Goal: Use online tool/utility: Utilize a website feature to perform a specific function

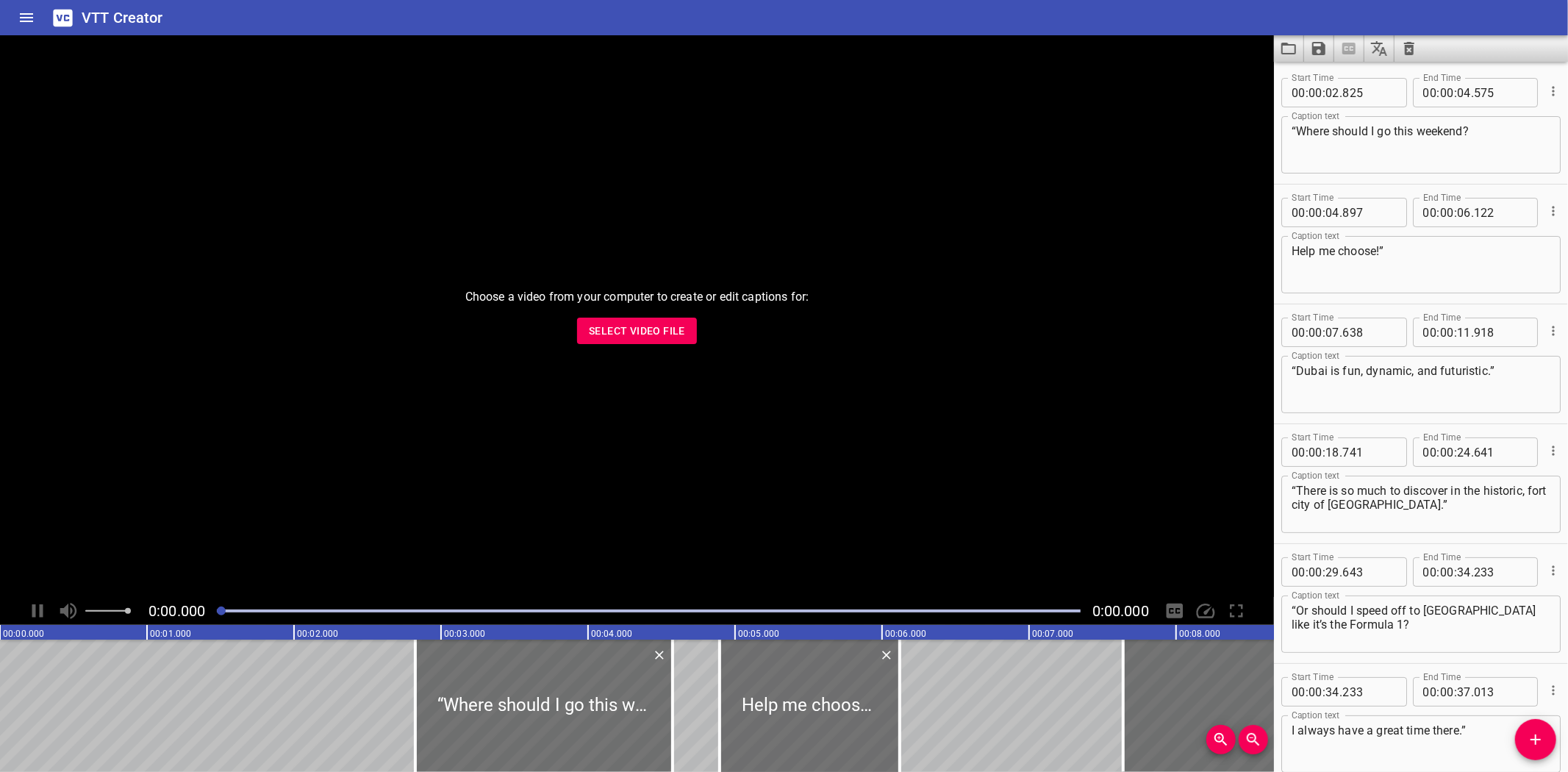
scroll to position [555, 0]
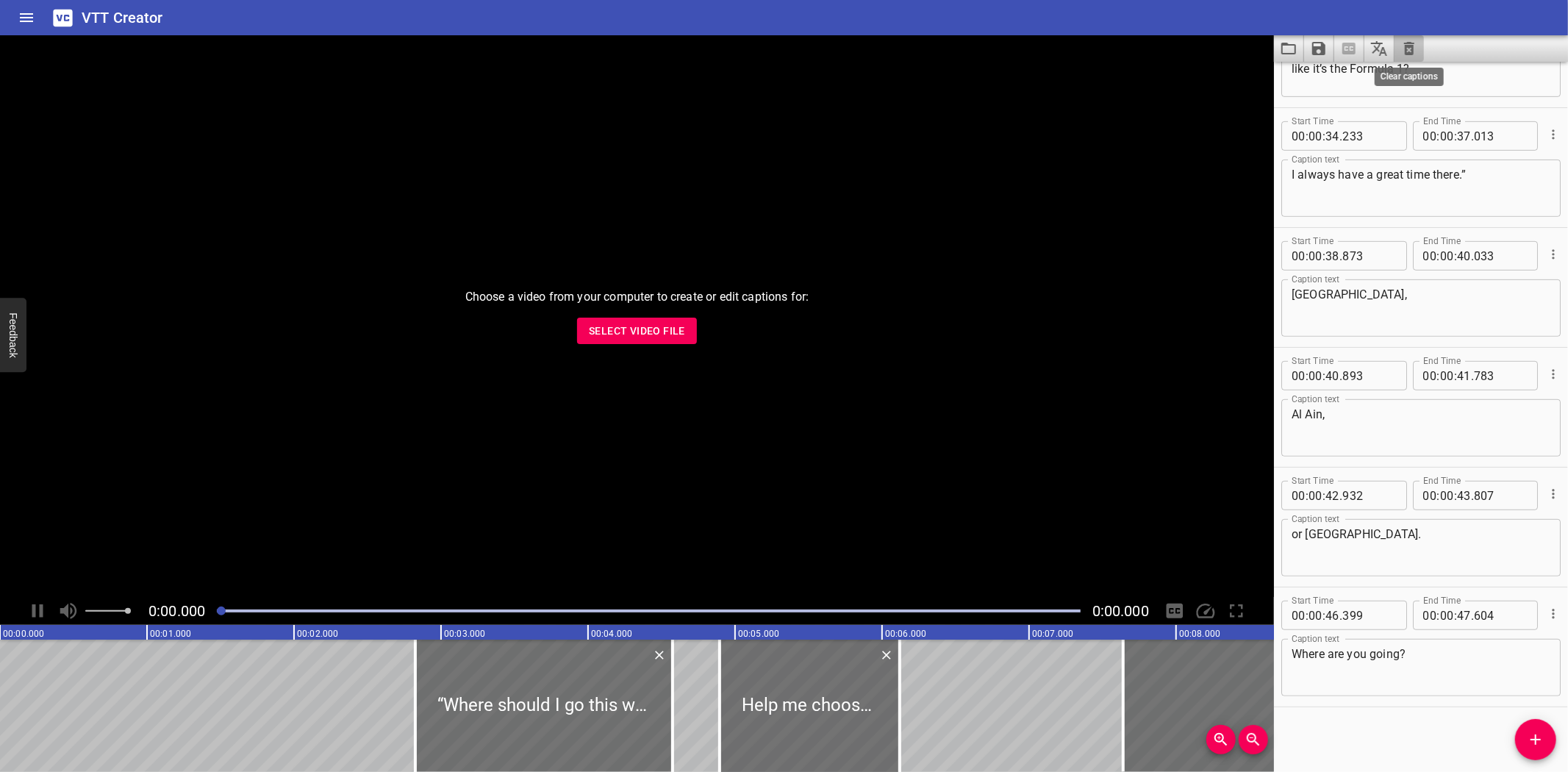
click at [1407, 49] on icon "Clear captions" at bounding box center [1409, 48] width 18 height 18
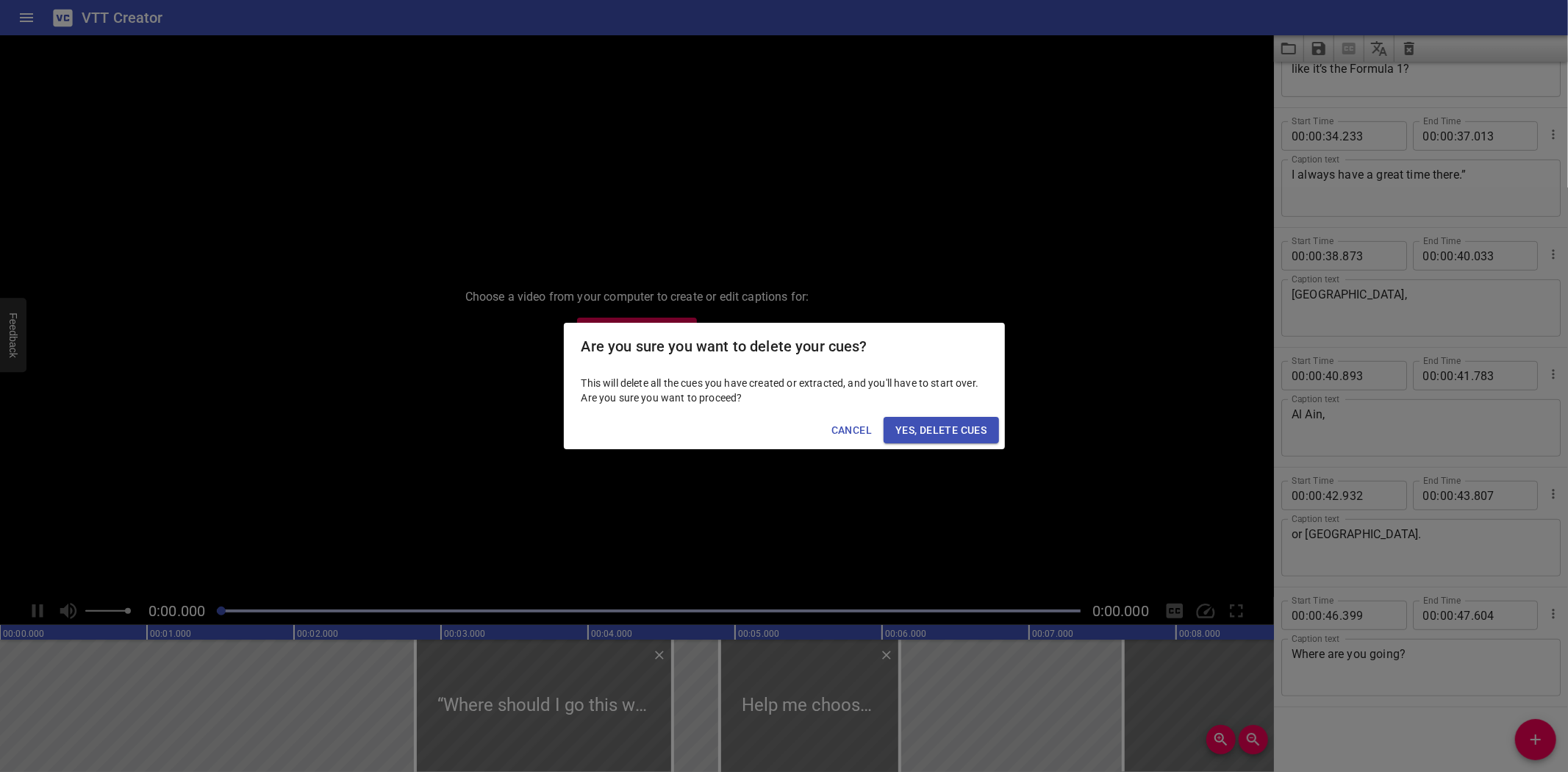
click at [955, 428] on span "Yes, Delete Cues" at bounding box center [940, 431] width 91 height 19
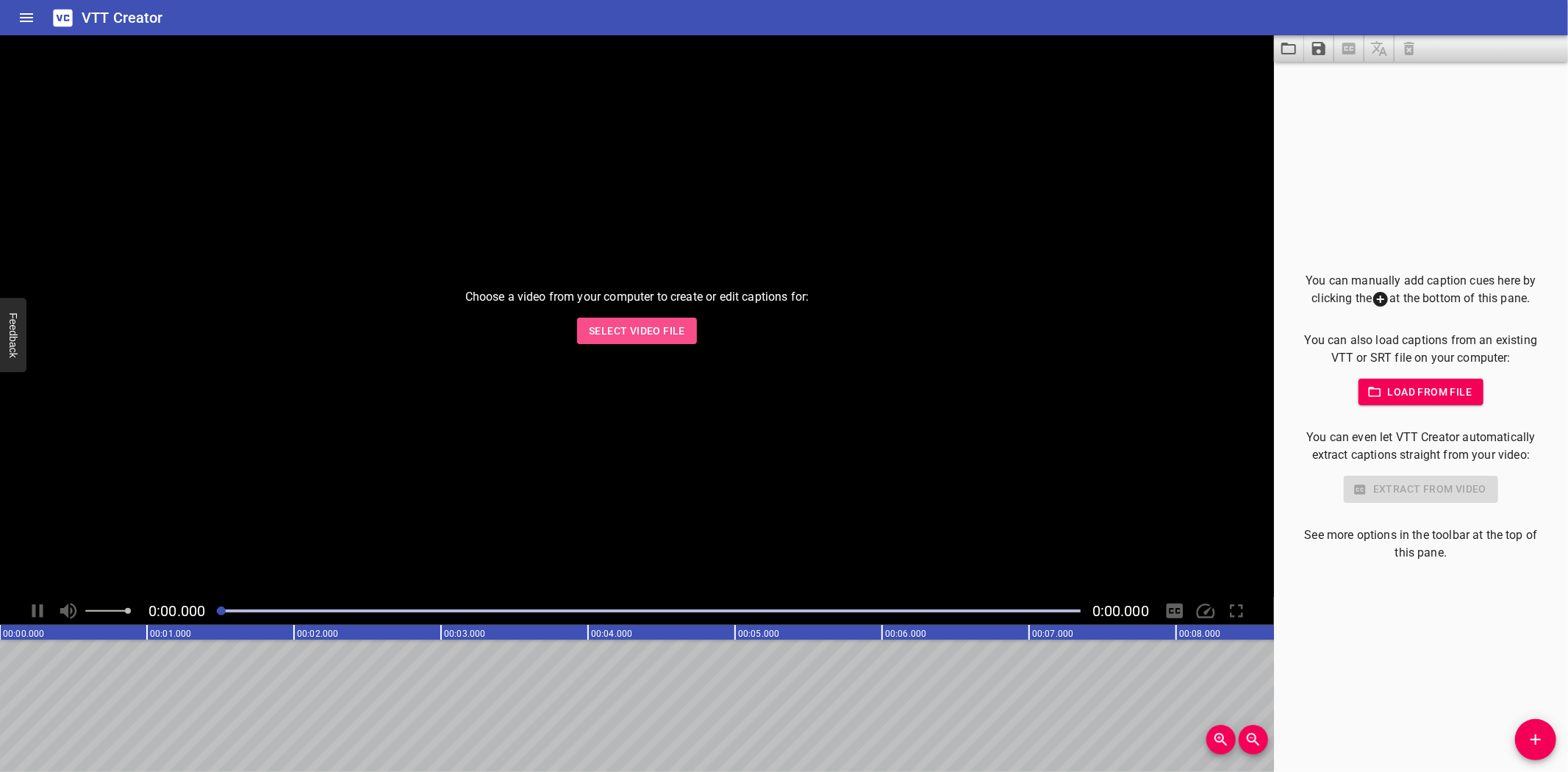
click at [616, 334] on span "Select Video File" at bounding box center [637, 331] width 96 height 19
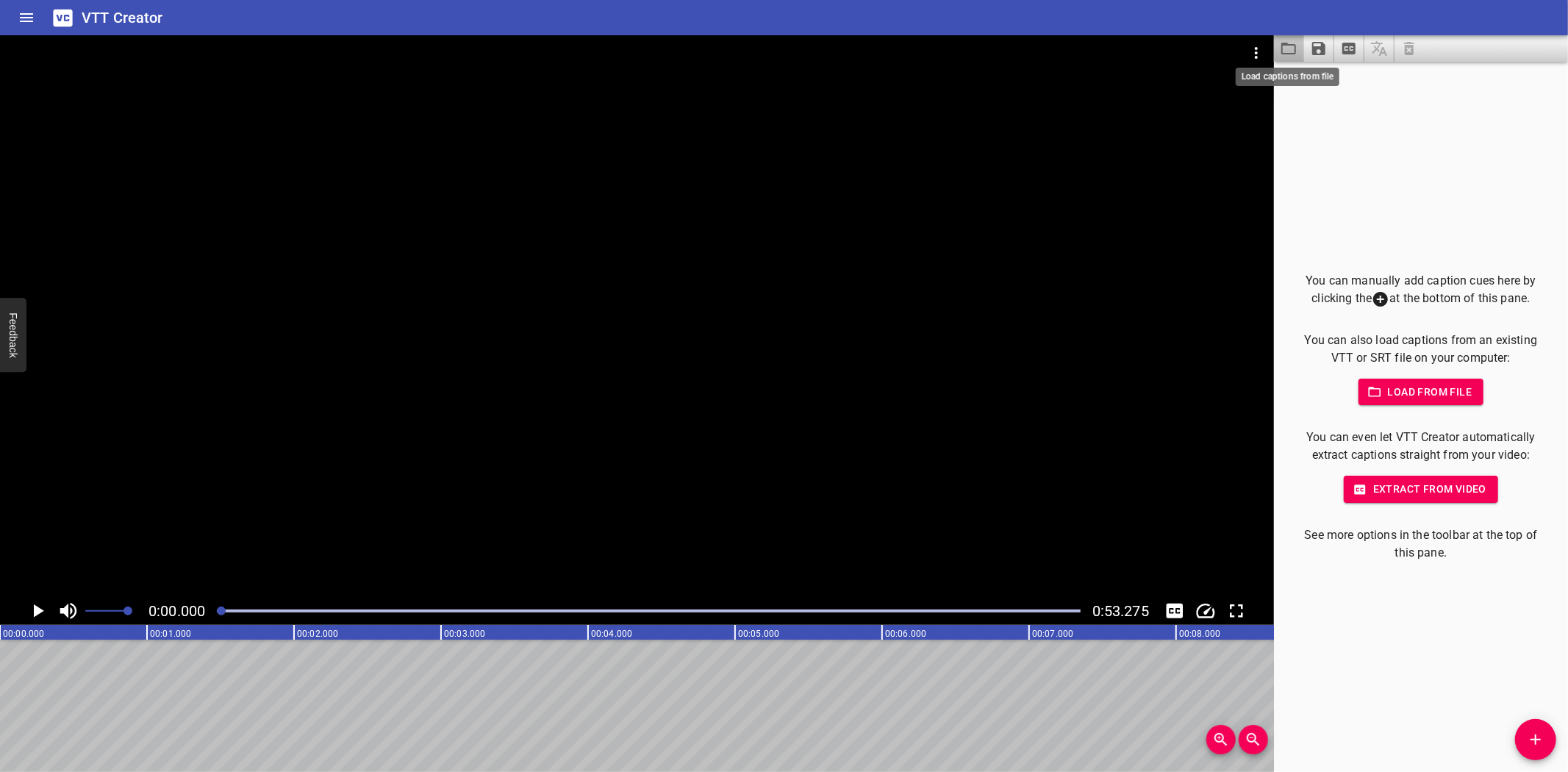
click at [1287, 46] on icon "Load captions from file" at bounding box center [1288, 48] width 18 height 18
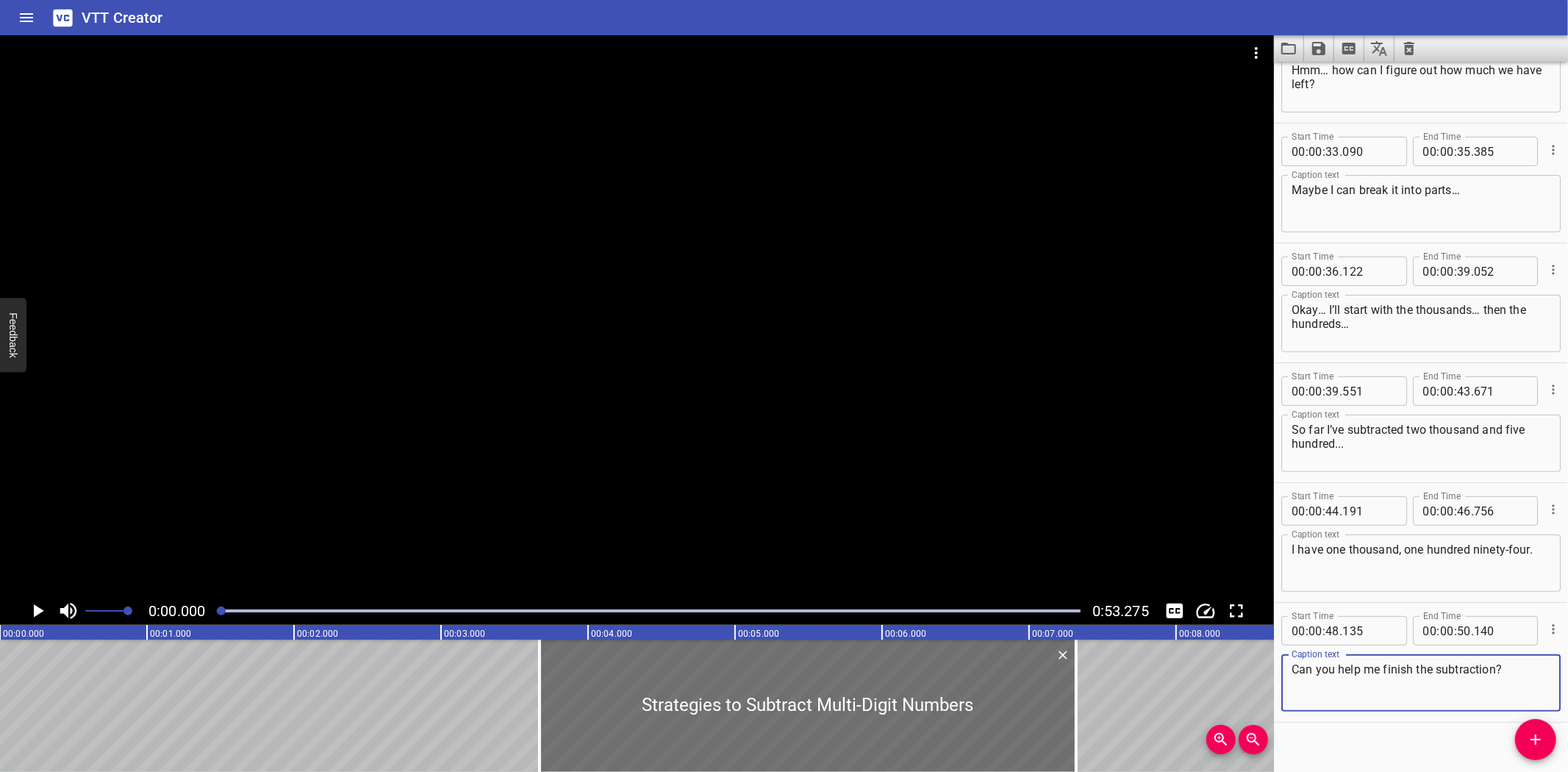
scroll to position [437, 0]
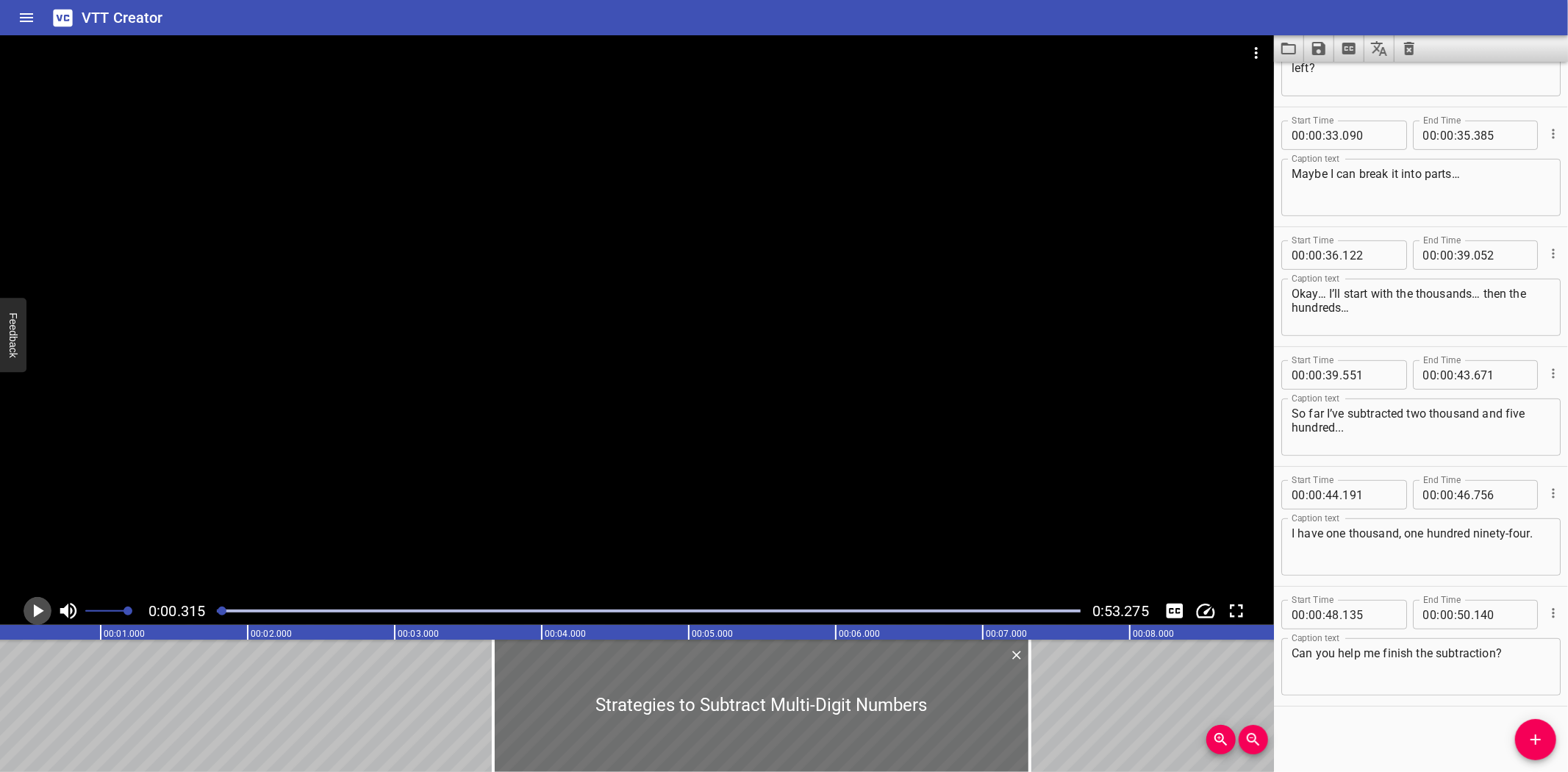
click at [33, 605] on icon "Play/Pause" at bounding box center [37, 611] width 22 height 22
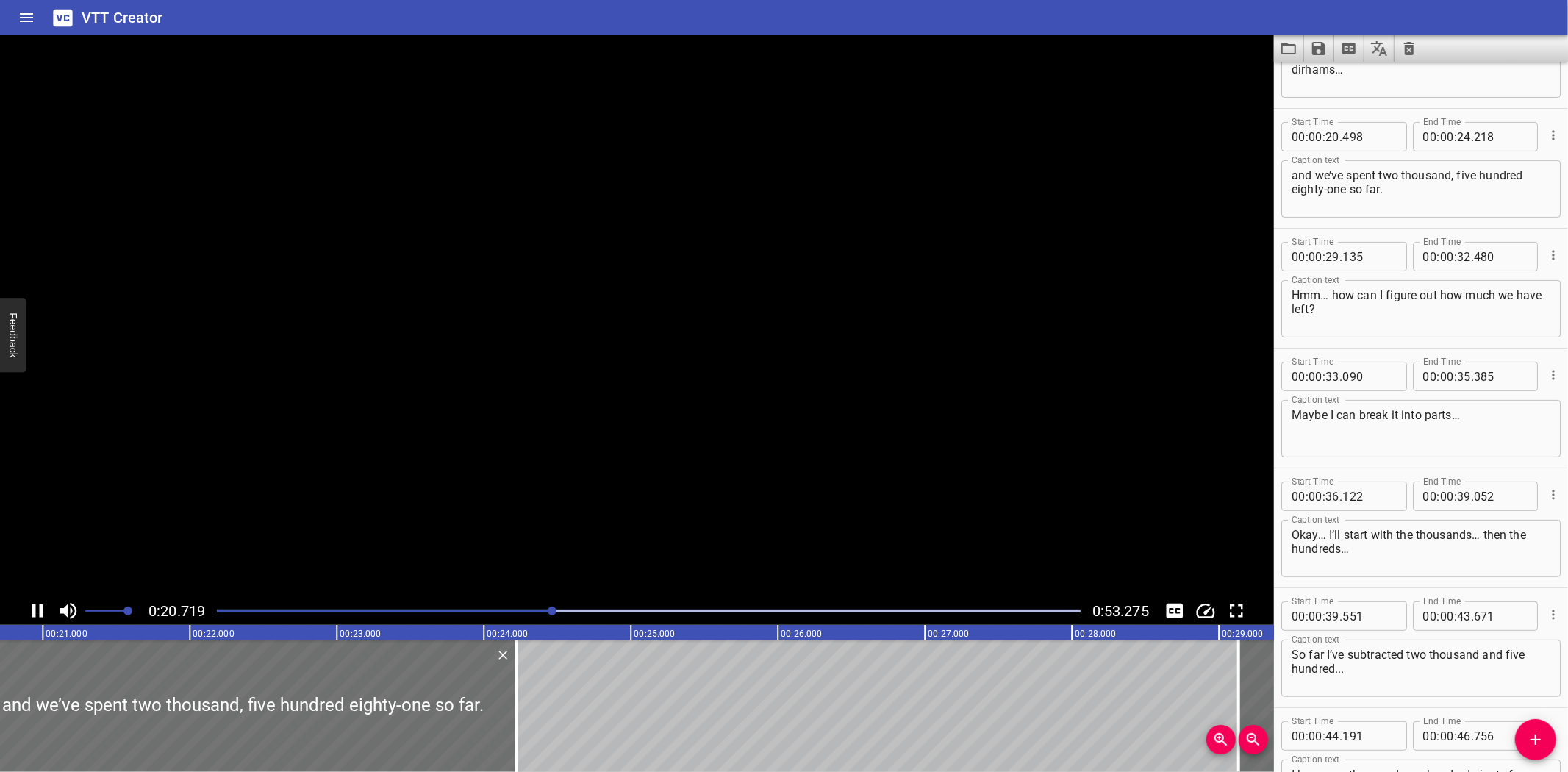
scroll to position [239, 0]
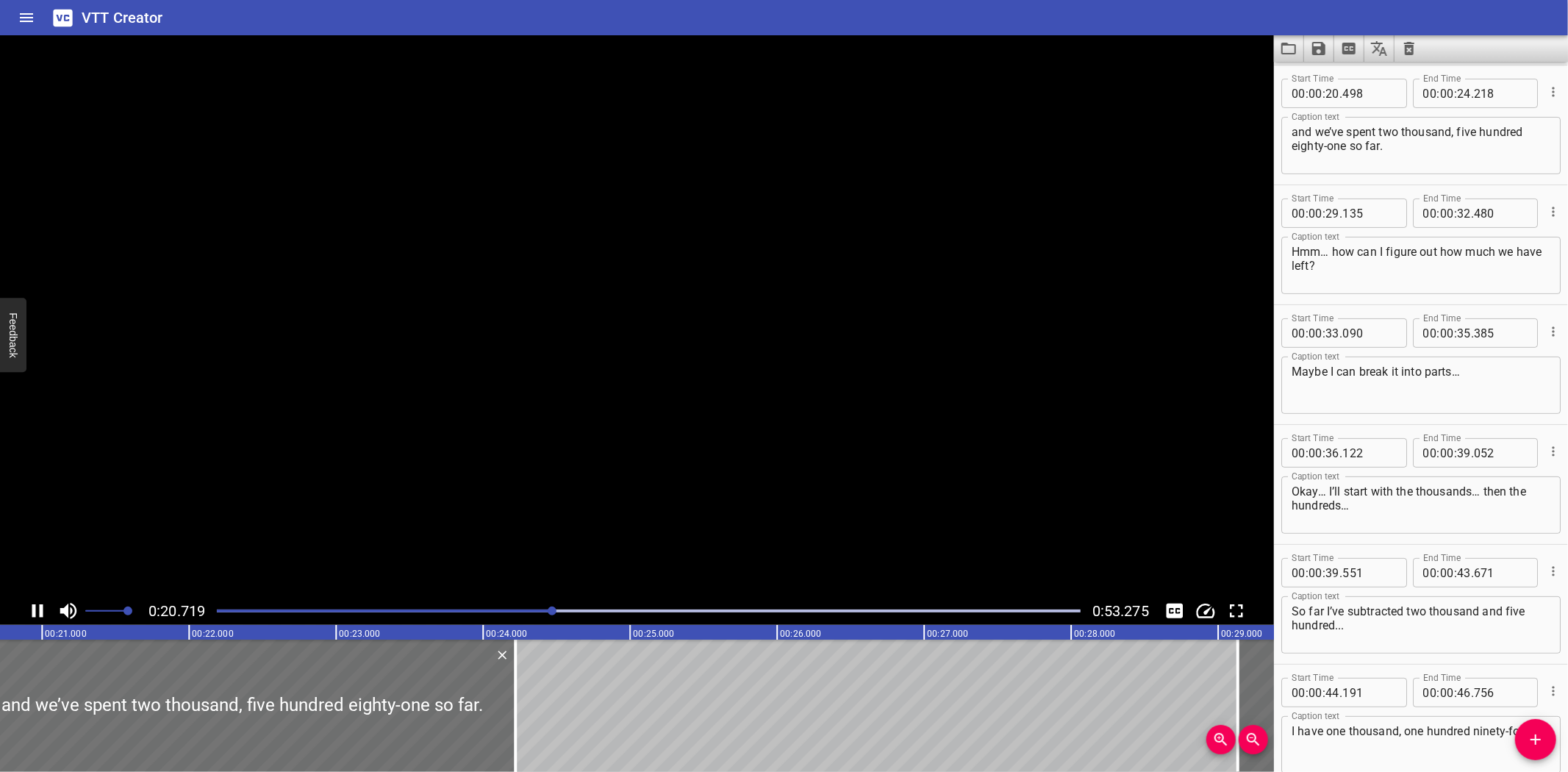
click at [24, 597] on button "Play/Pause" at bounding box center [37, 610] width 28 height 28
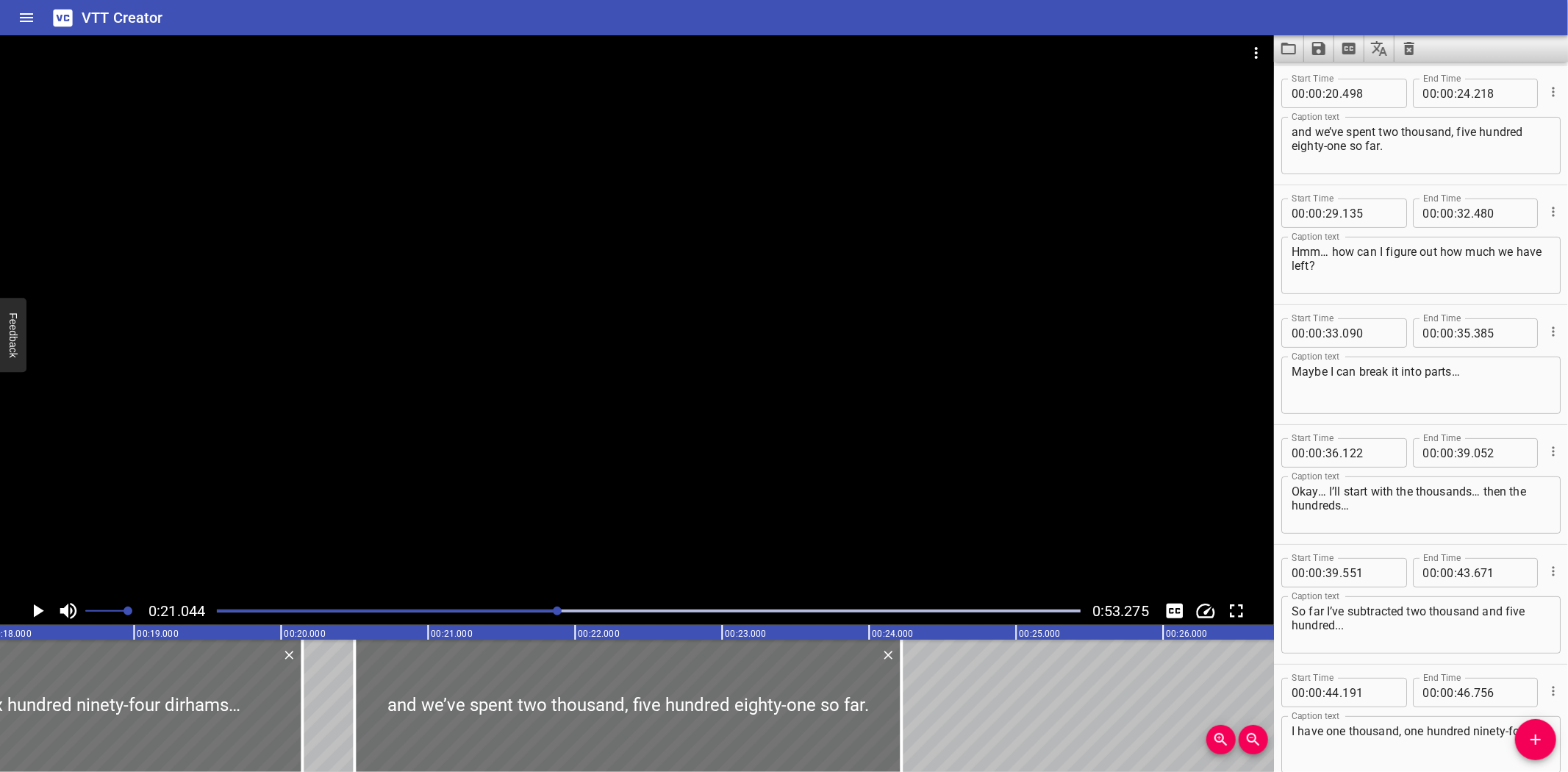
scroll to position [0, 2641]
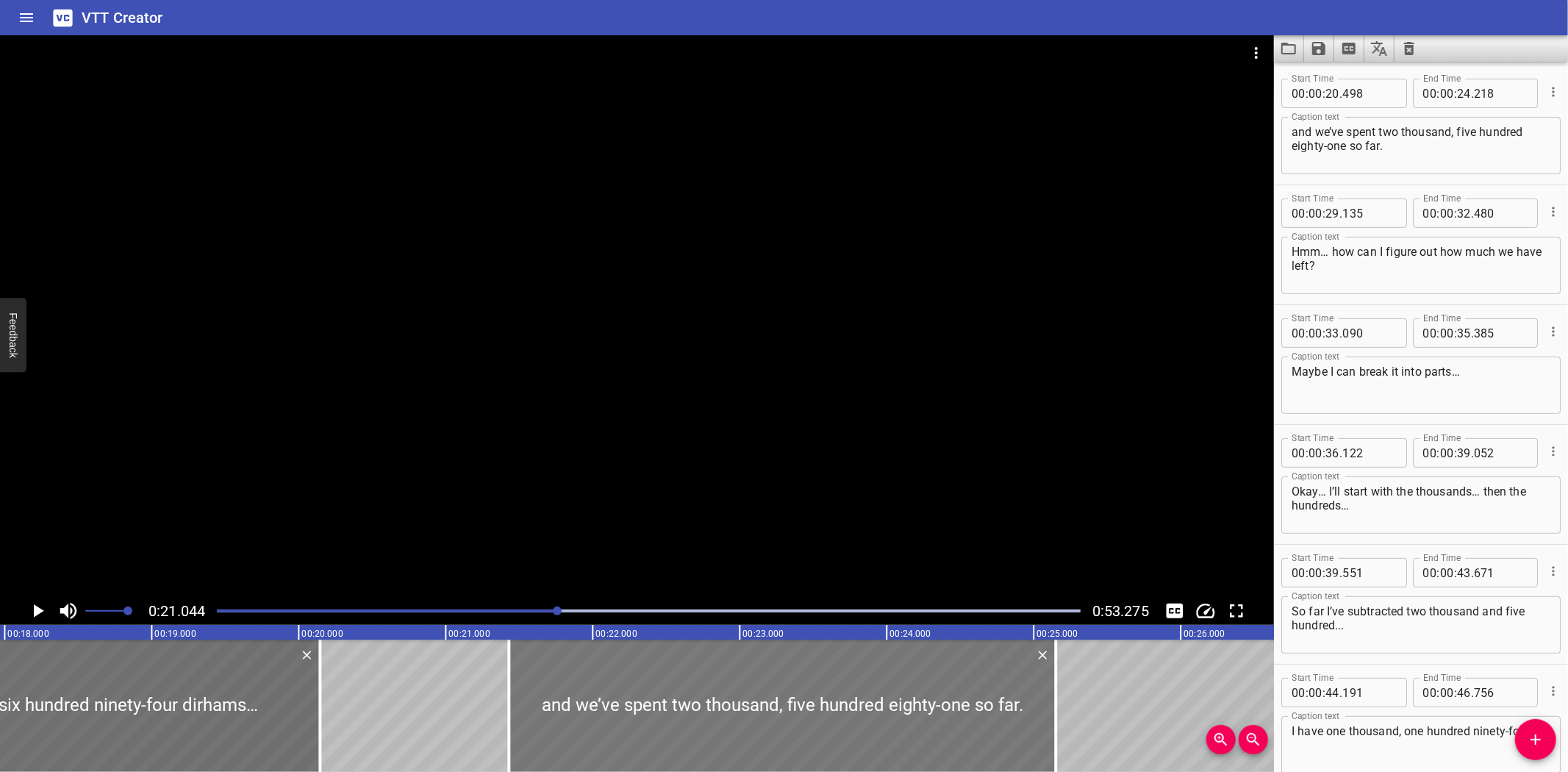
drag, startPoint x: 582, startPoint y: 694, endPoint x: 719, endPoint y: 694, distance: 137.0
click at [719, 694] on div at bounding box center [782, 705] width 547 height 132
type input "21"
type input "428"
type input "25"
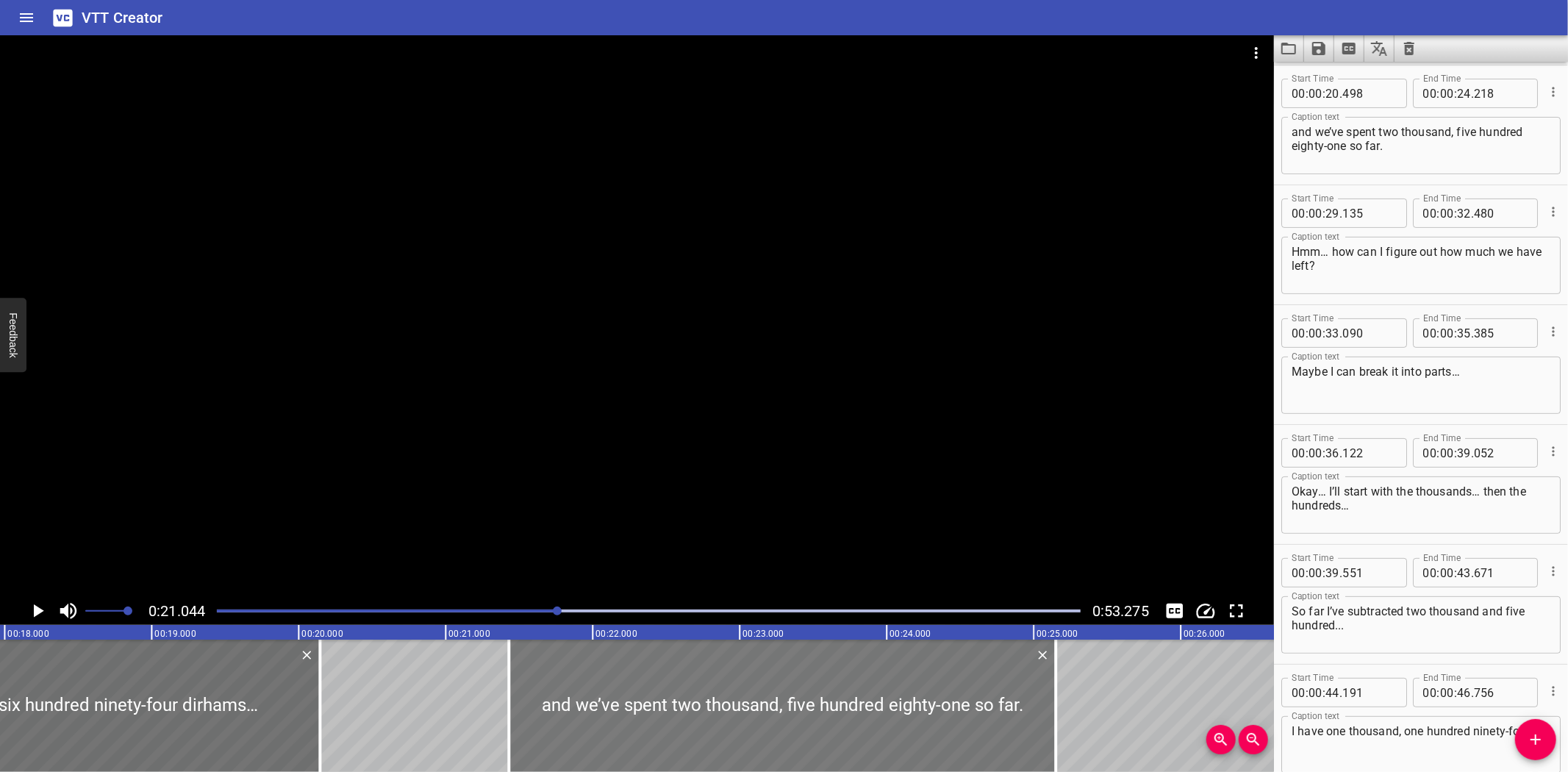
type input "148"
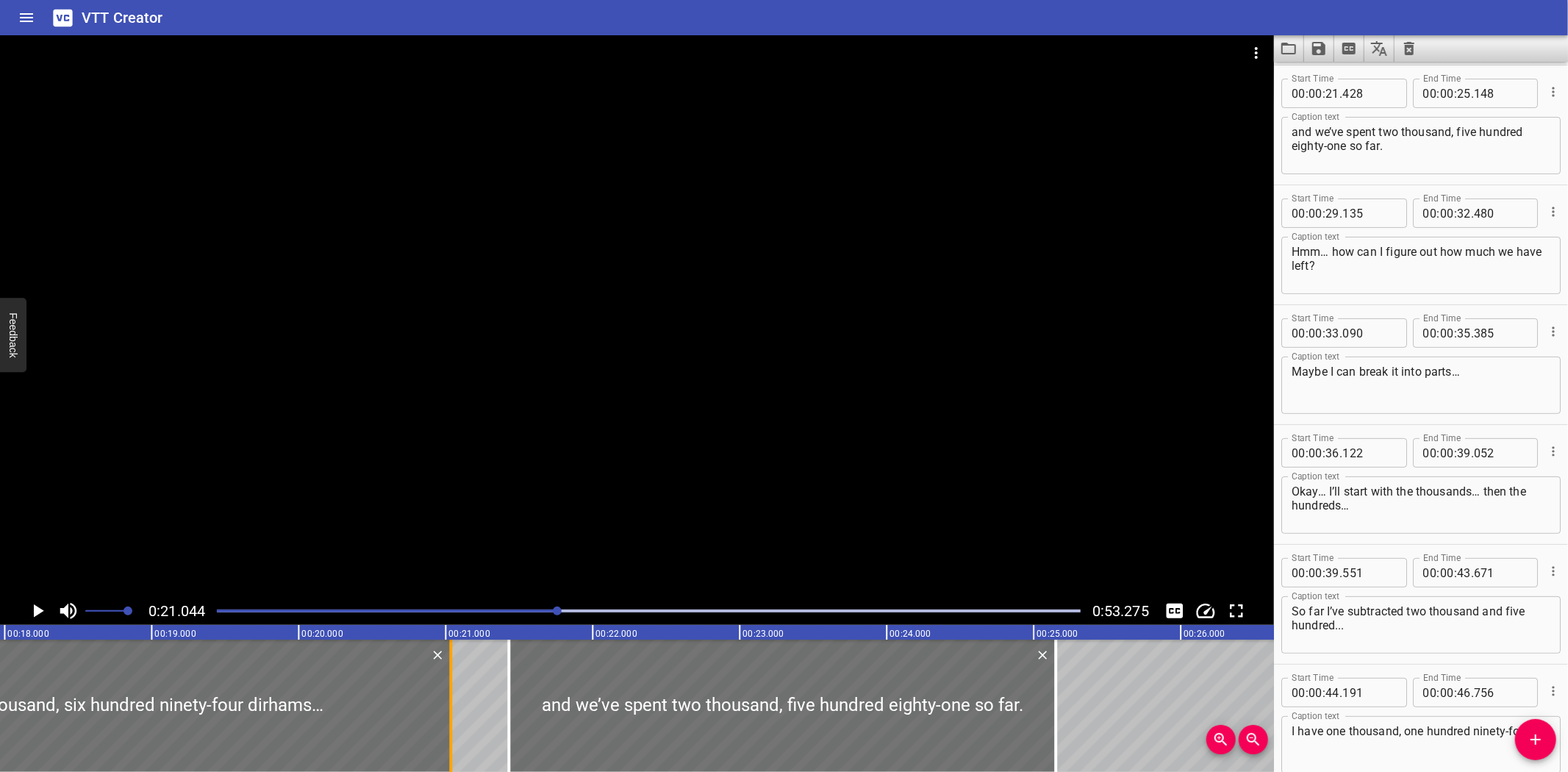
drag, startPoint x: 314, startPoint y: 711, endPoint x: 446, endPoint y: 715, distance: 132.1
click at [446, 715] on div at bounding box center [450, 705] width 14 height 132
type input "21"
type input "034"
click at [19, 660] on div at bounding box center [99, 705] width 704 height 132
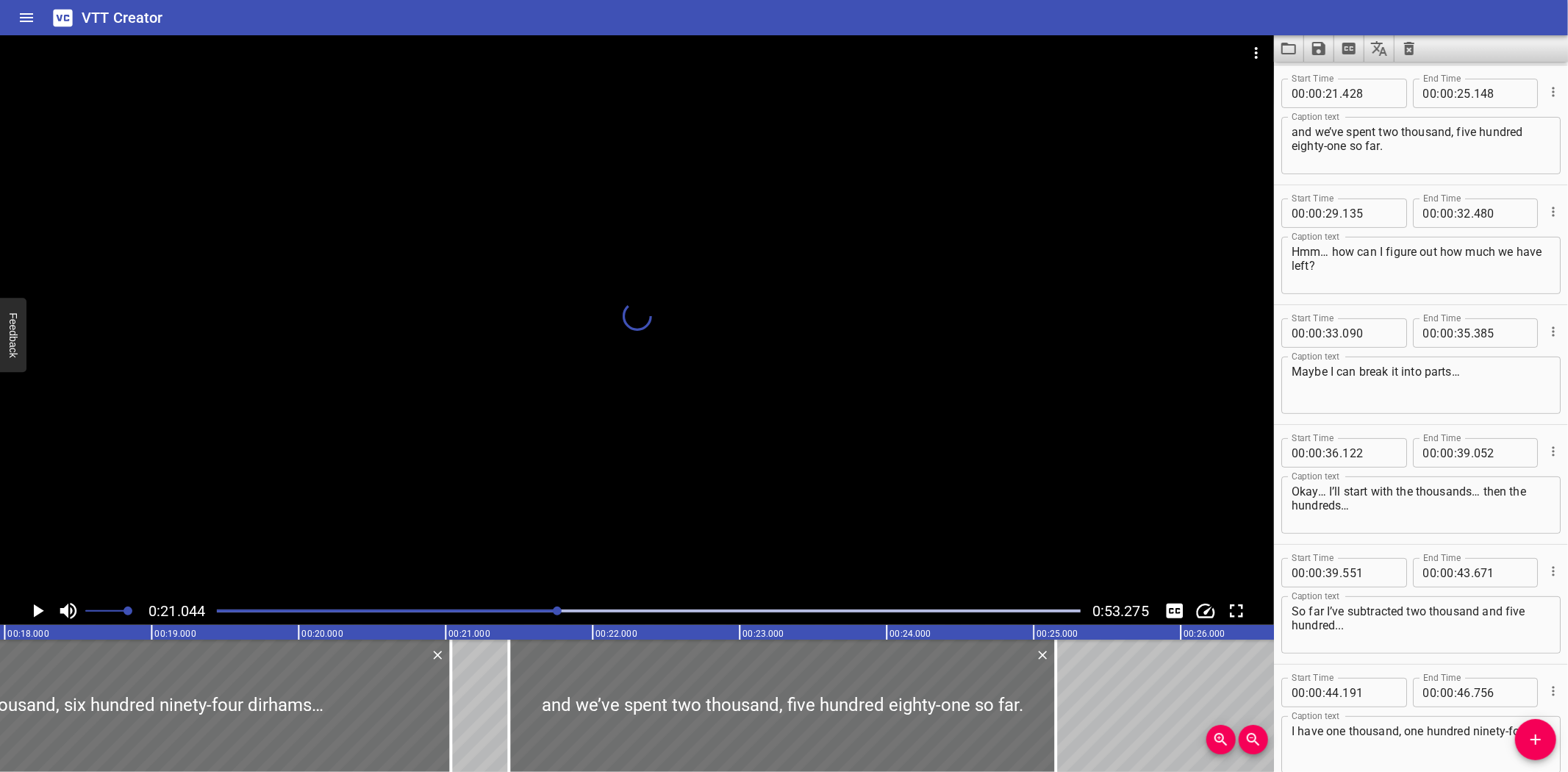
scroll to position [0, 2661]
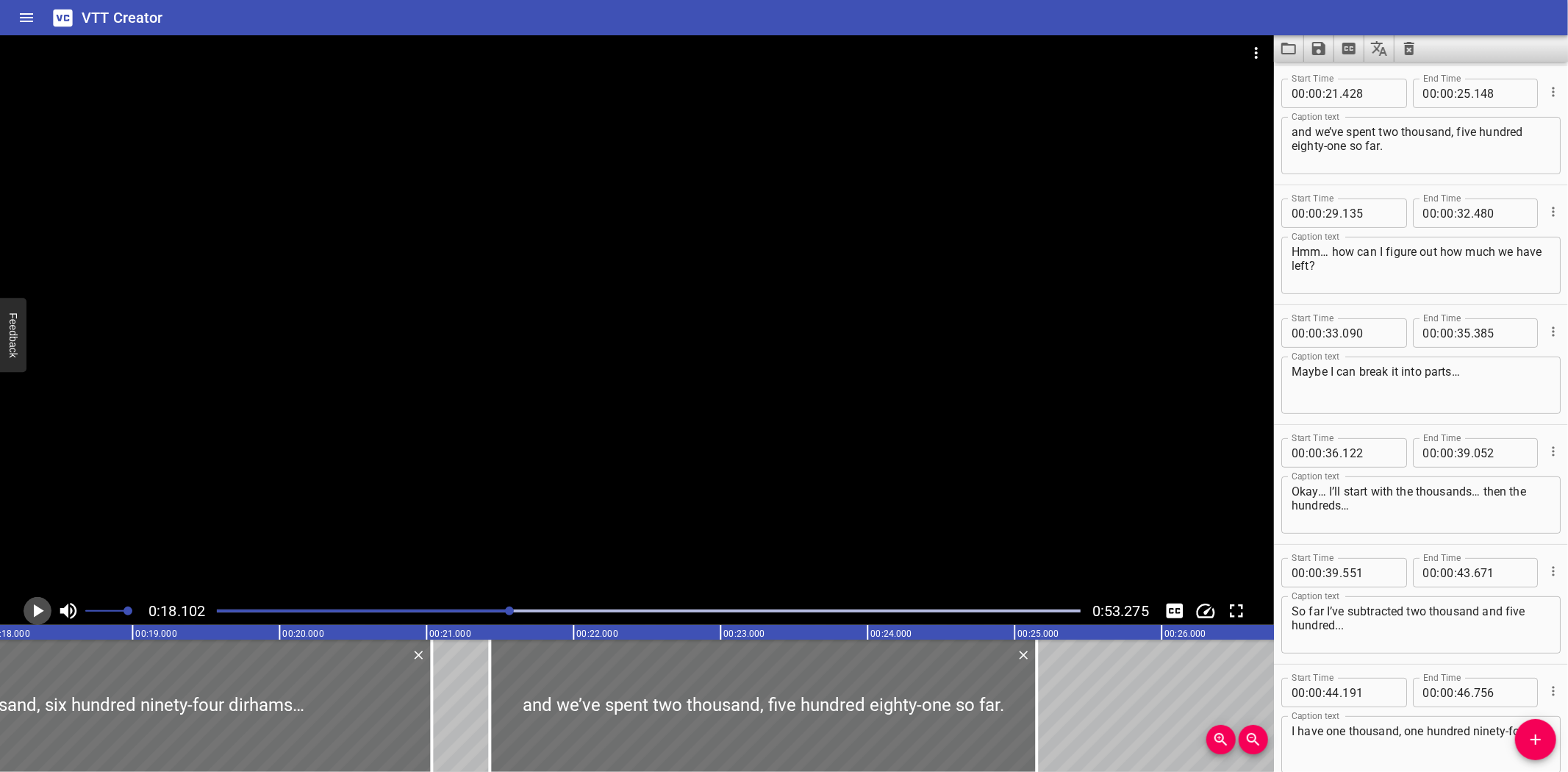
click at [33, 608] on icon "Play/Pause" at bounding box center [37, 611] width 22 height 22
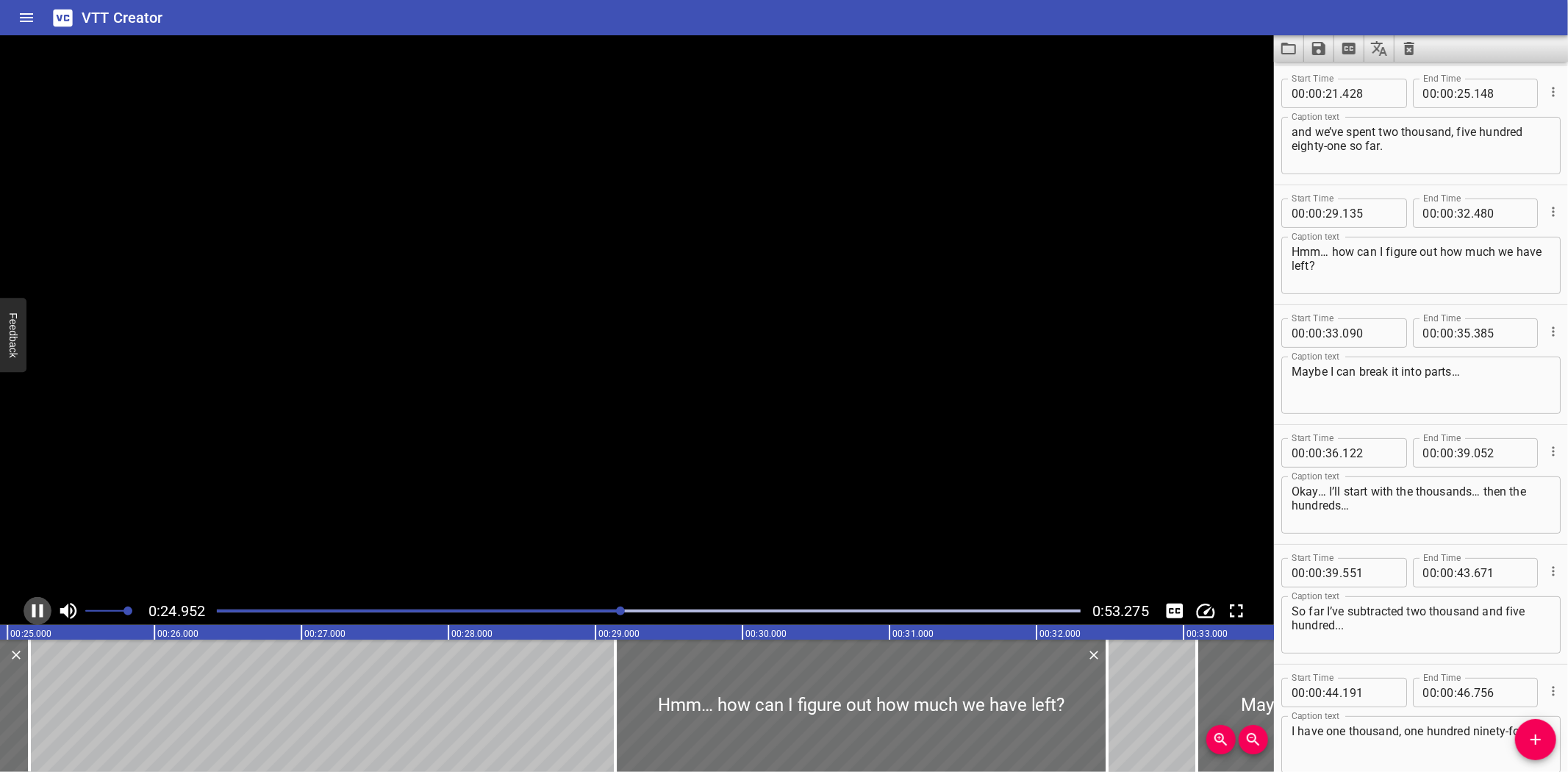
click at [33, 608] on icon "Play/Pause" at bounding box center [37, 611] width 11 height 13
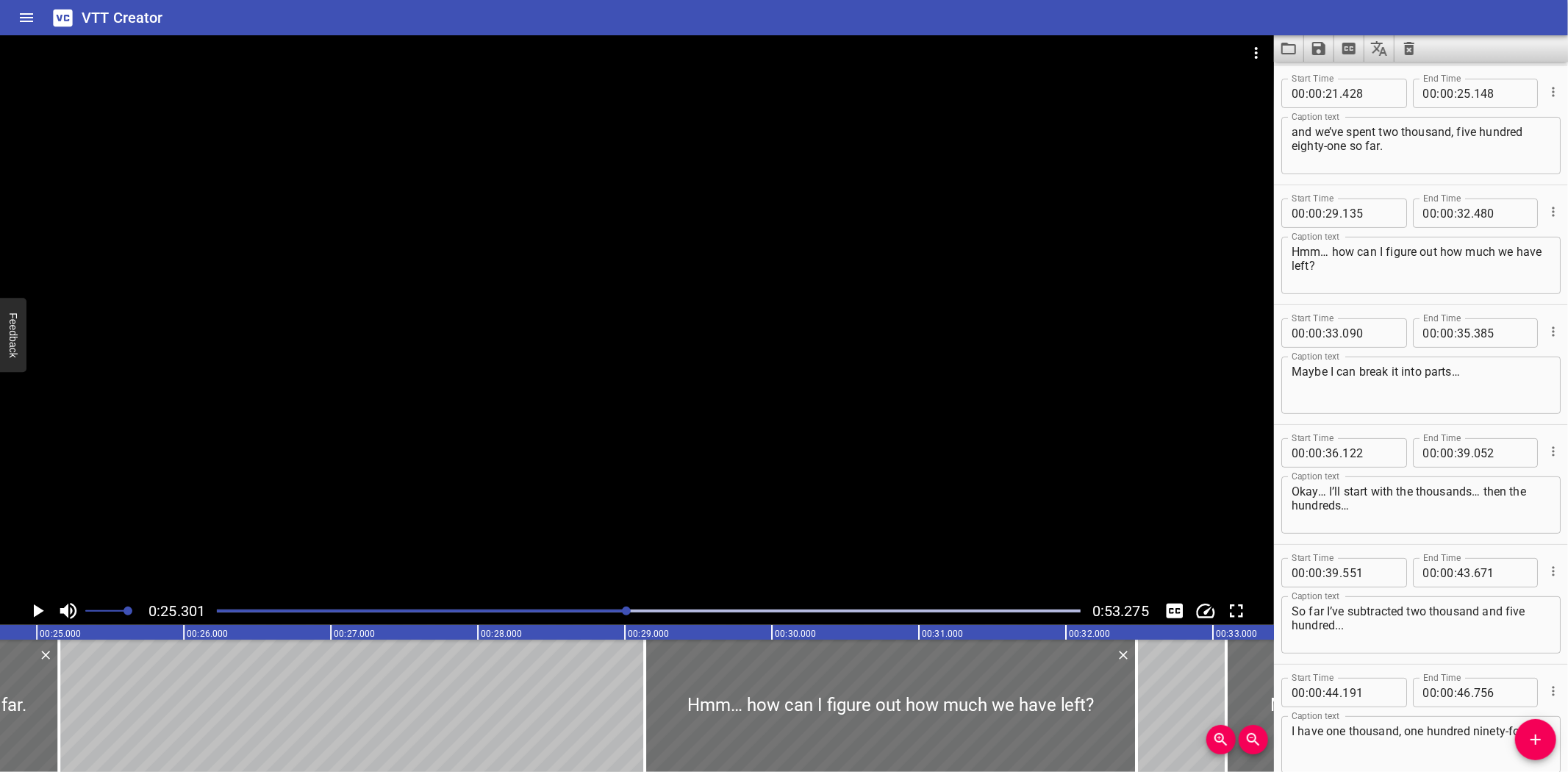
scroll to position [0, 3562]
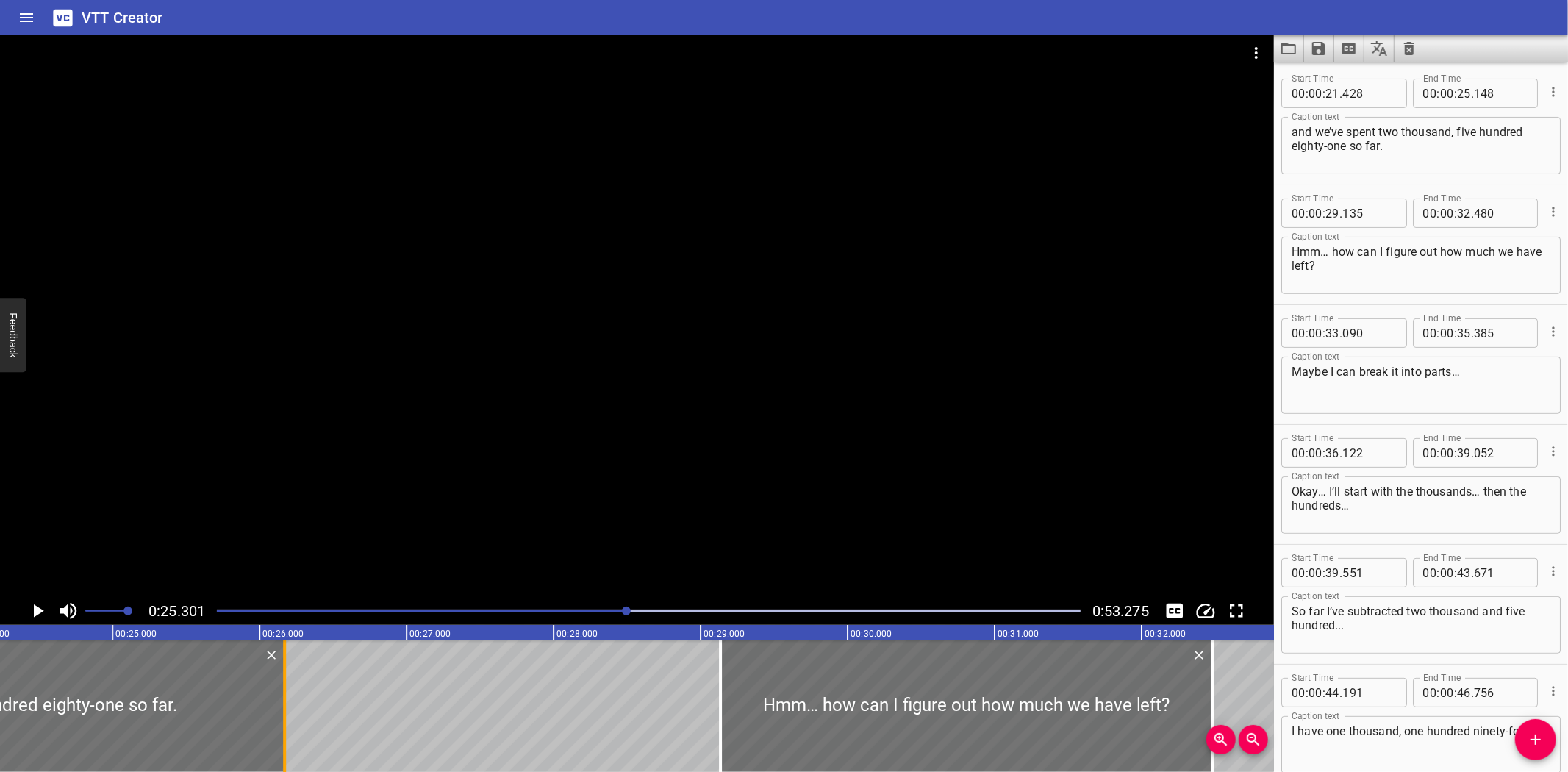
drag, startPoint x: 137, startPoint y: 728, endPoint x: 287, endPoint y: 725, distance: 150.0
click at [287, 725] on div at bounding box center [284, 705] width 14 height 132
type input "26"
type input "168"
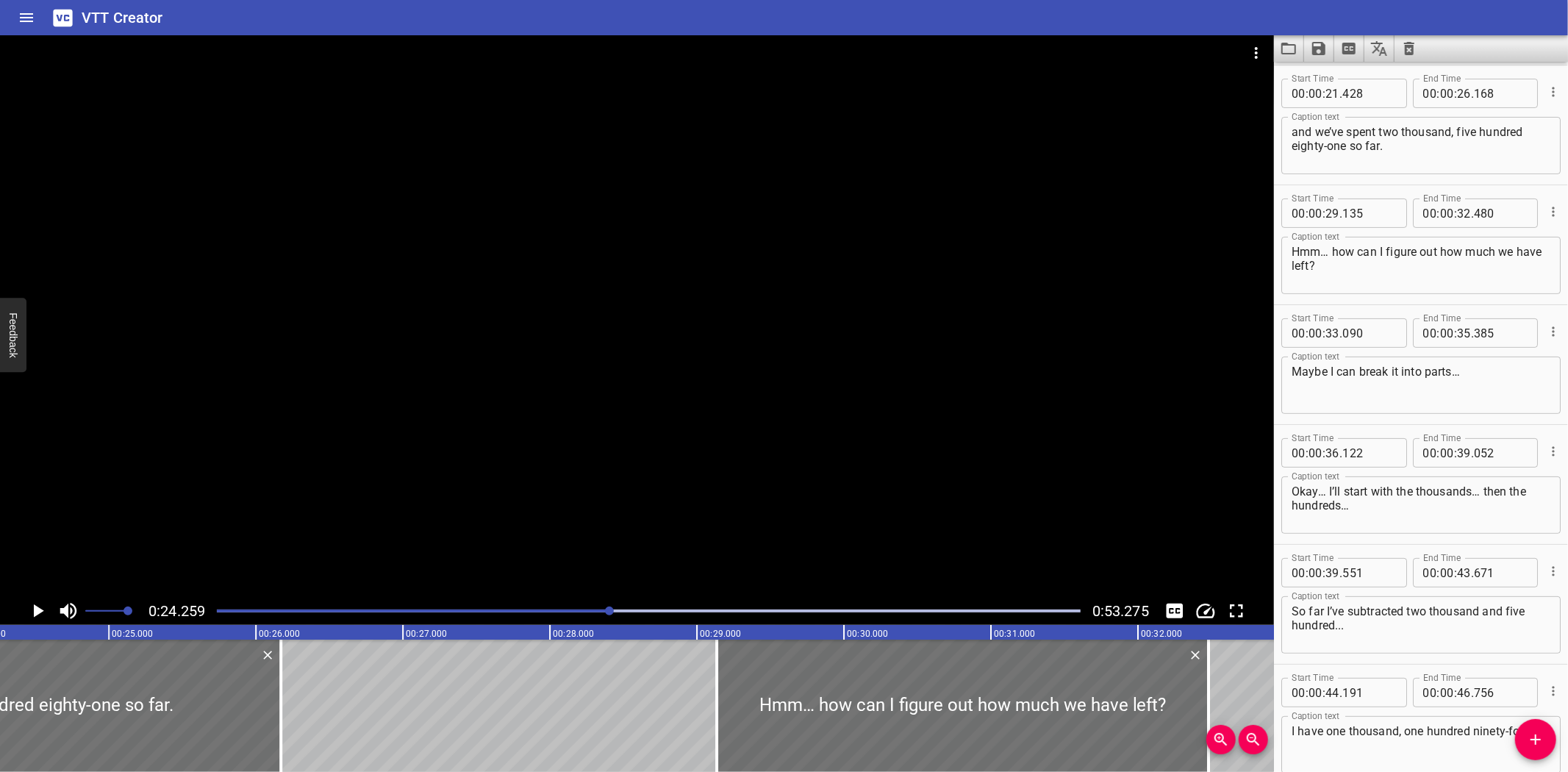
click at [33, 608] on icon "Play/Pause" at bounding box center [37, 611] width 22 height 22
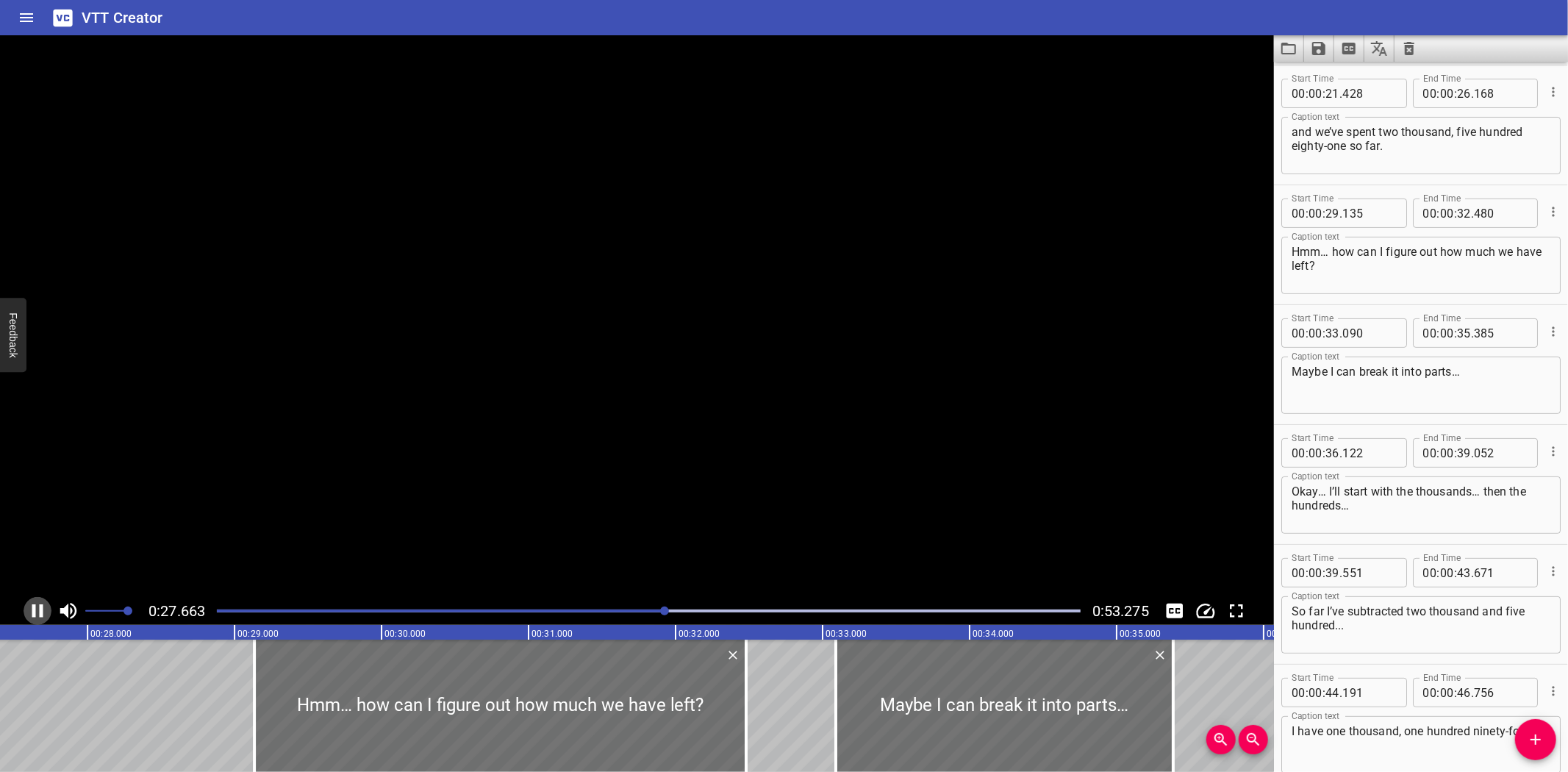
click at [33, 608] on icon "Play/Pause" at bounding box center [37, 611] width 11 height 13
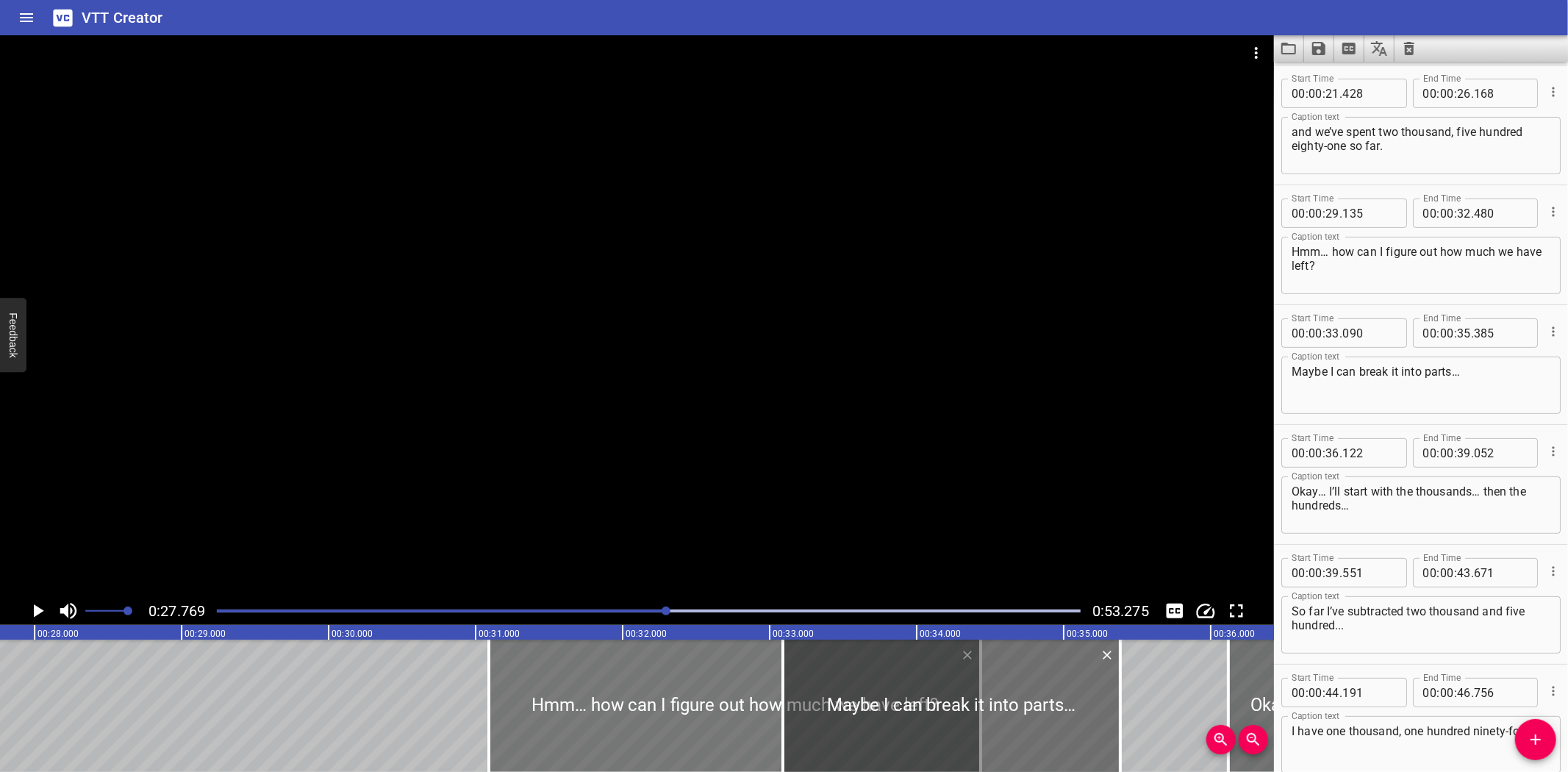
drag, startPoint x: 414, startPoint y: 722, endPoint x: 701, endPoint y: 732, distance: 287.2
click at [701, 732] on div at bounding box center [735, 705] width 492 height 132
type input "31"
type input "090"
type input "34"
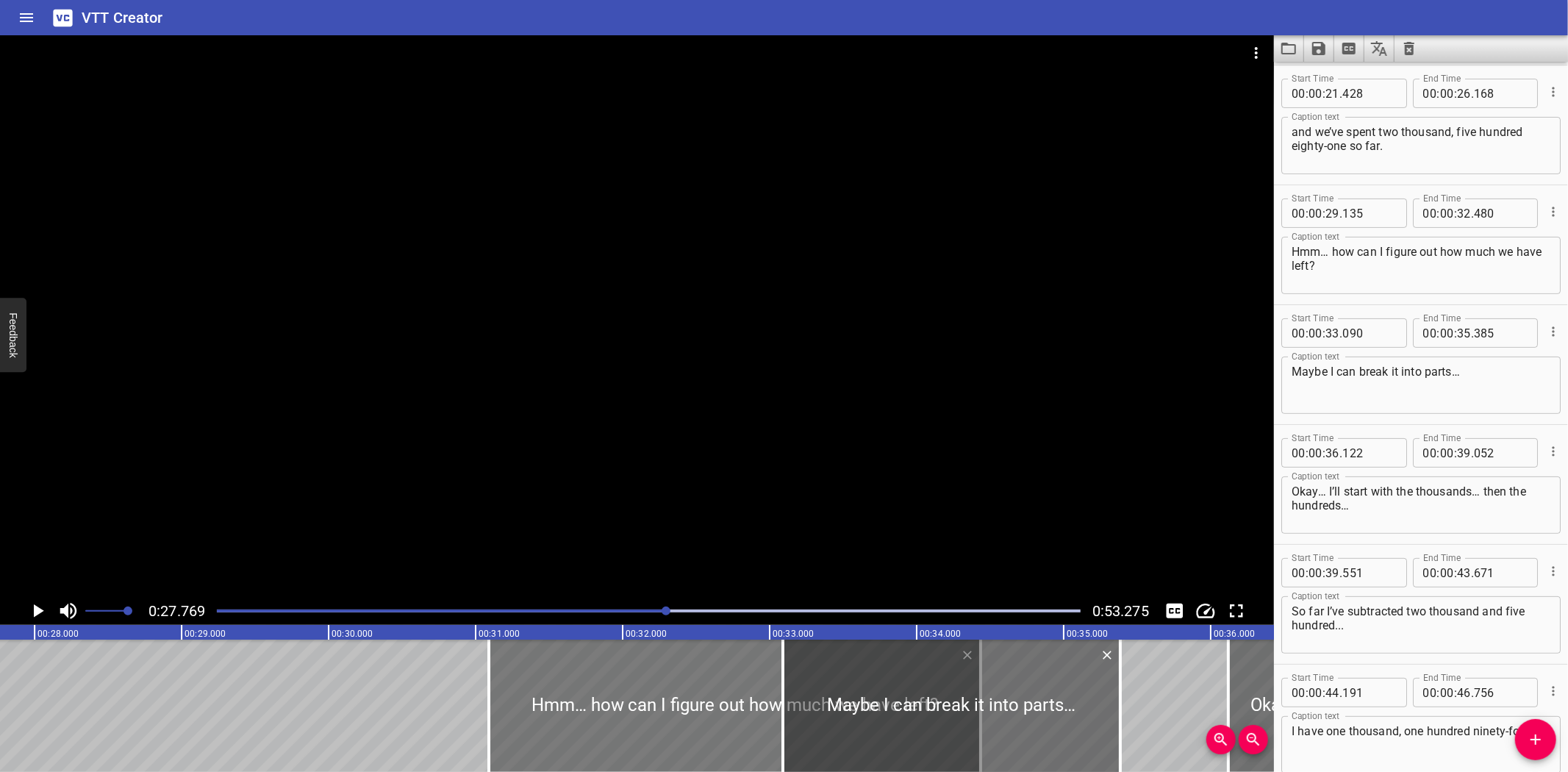
type input "435"
click at [39, 607] on icon "Play/Pause" at bounding box center [37, 611] width 22 height 22
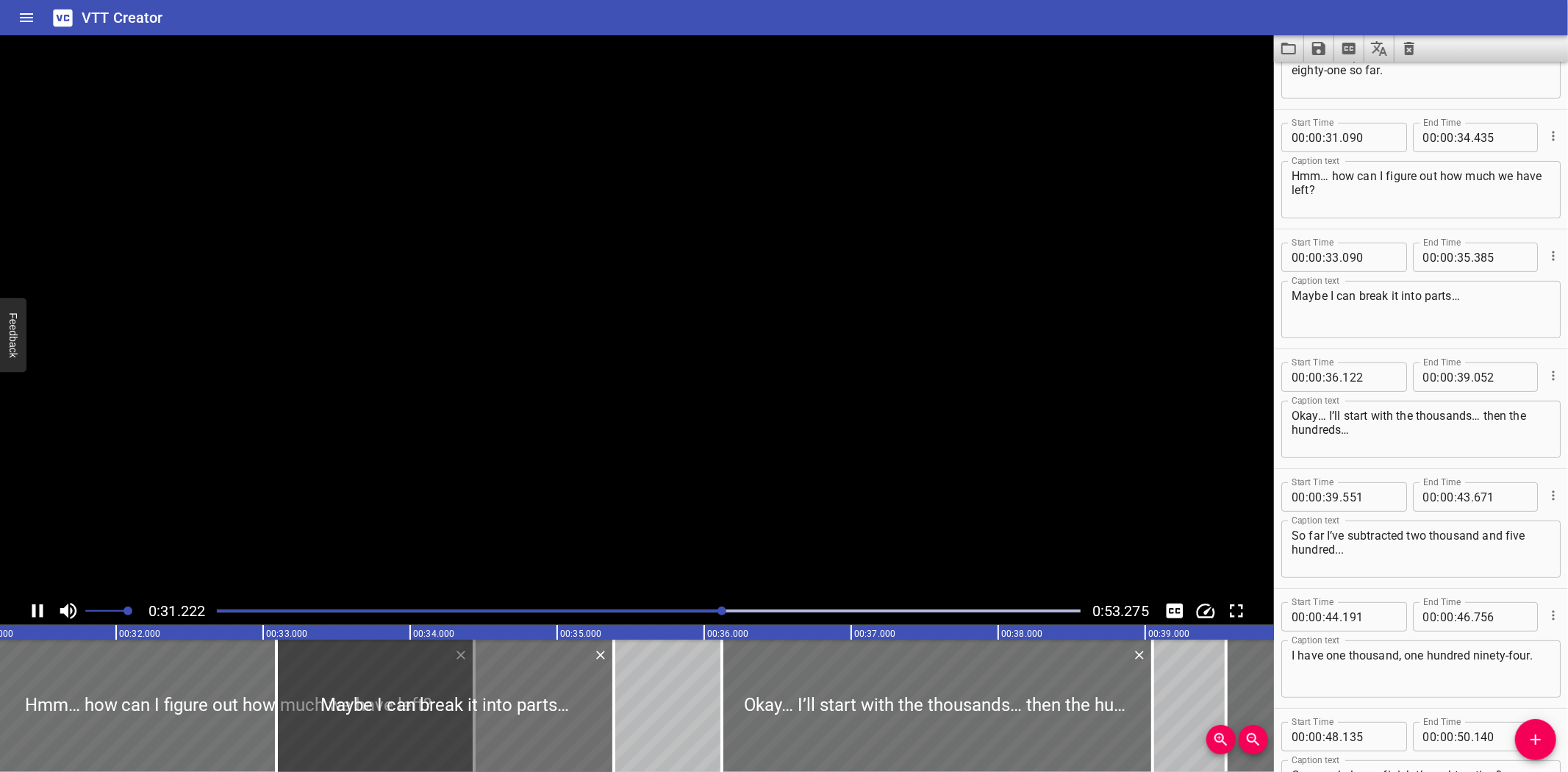
scroll to position [359, 0]
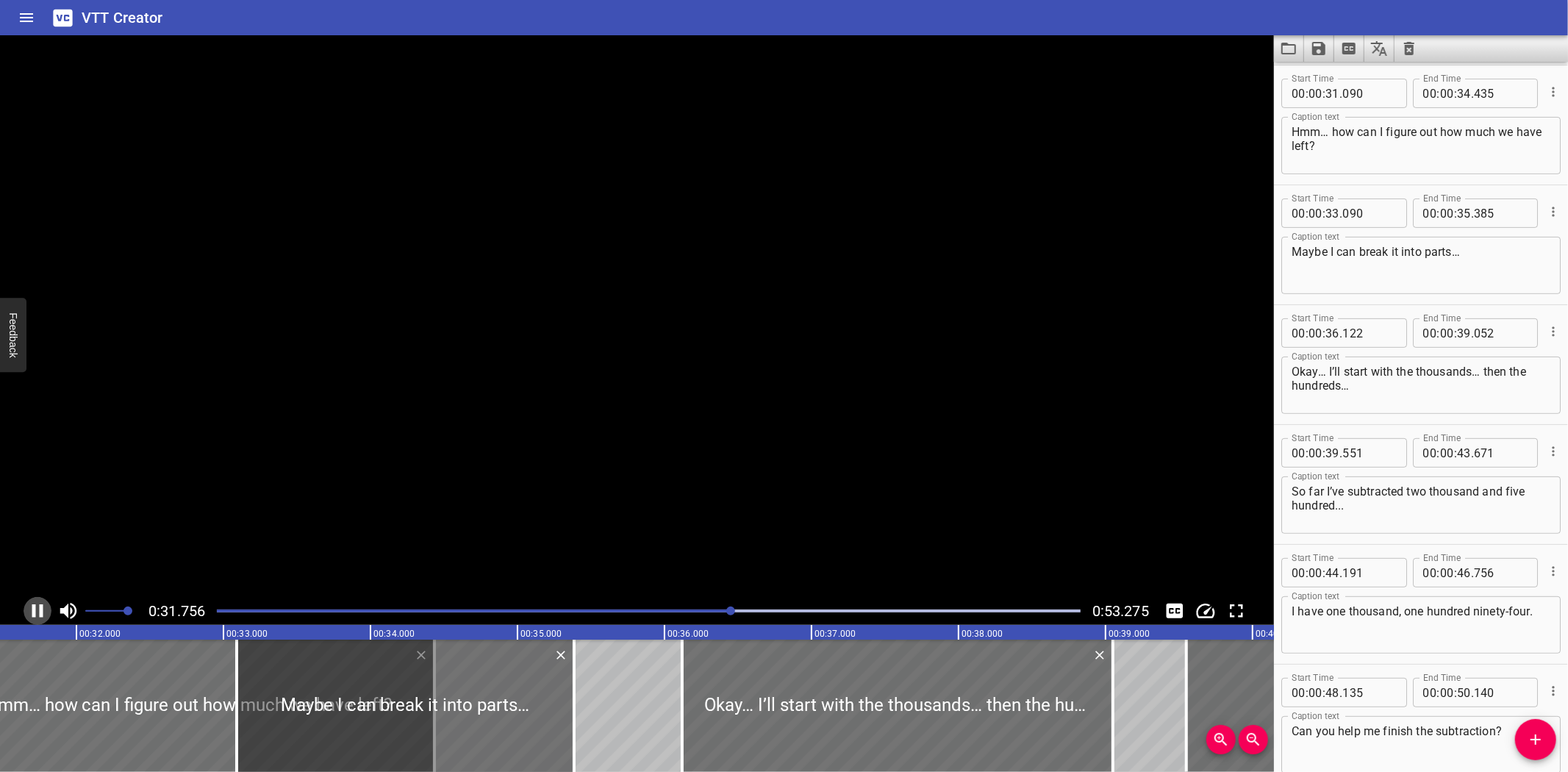
click at [39, 607] on icon "Play/Pause" at bounding box center [37, 611] width 22 height 22
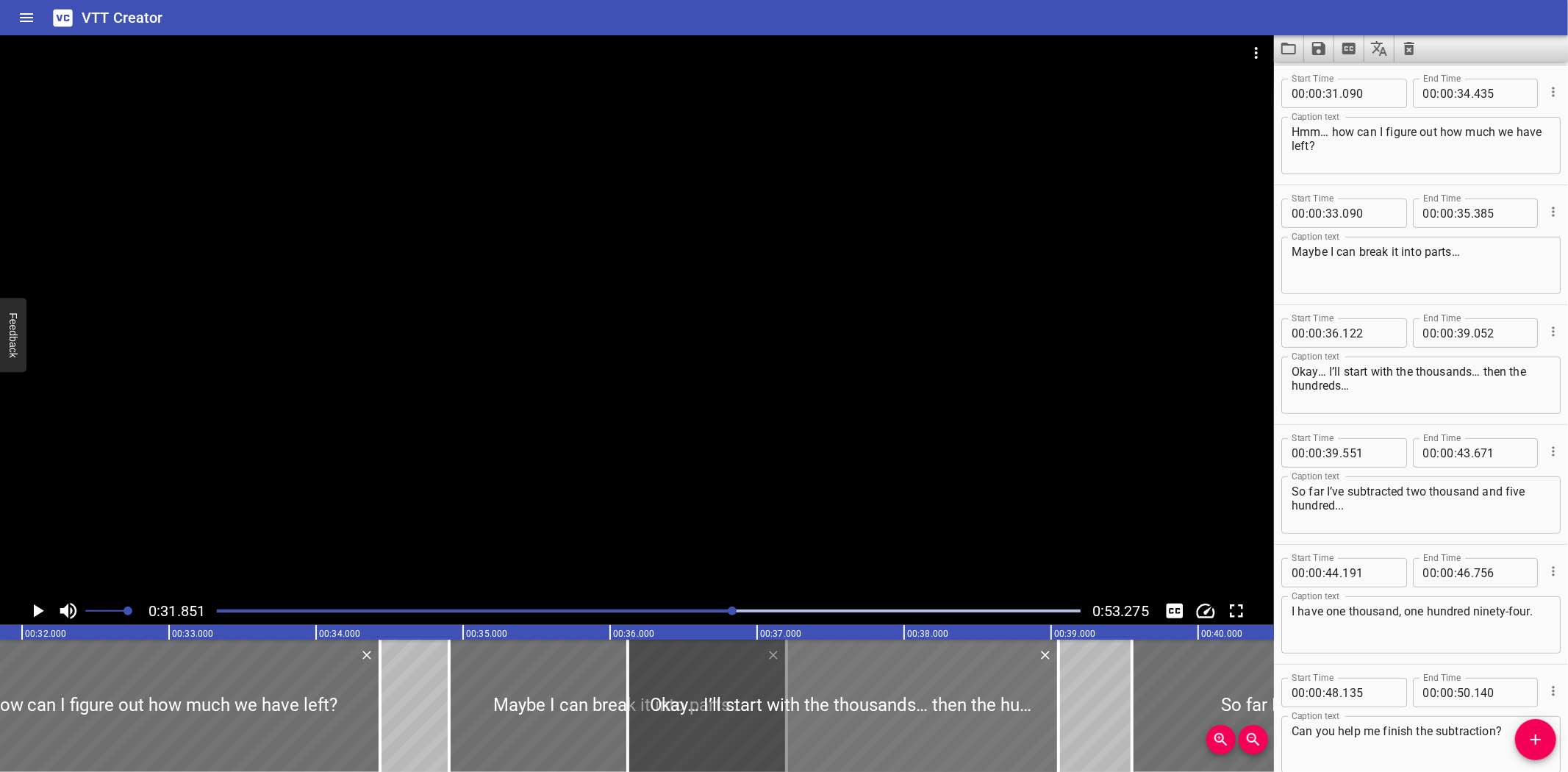
drag, startPoint x: 409, startPoint y: 699, endPoint x: 676, endPoint y: 695, distance: 267.0
type input "34"
type input "905"
type input "37"
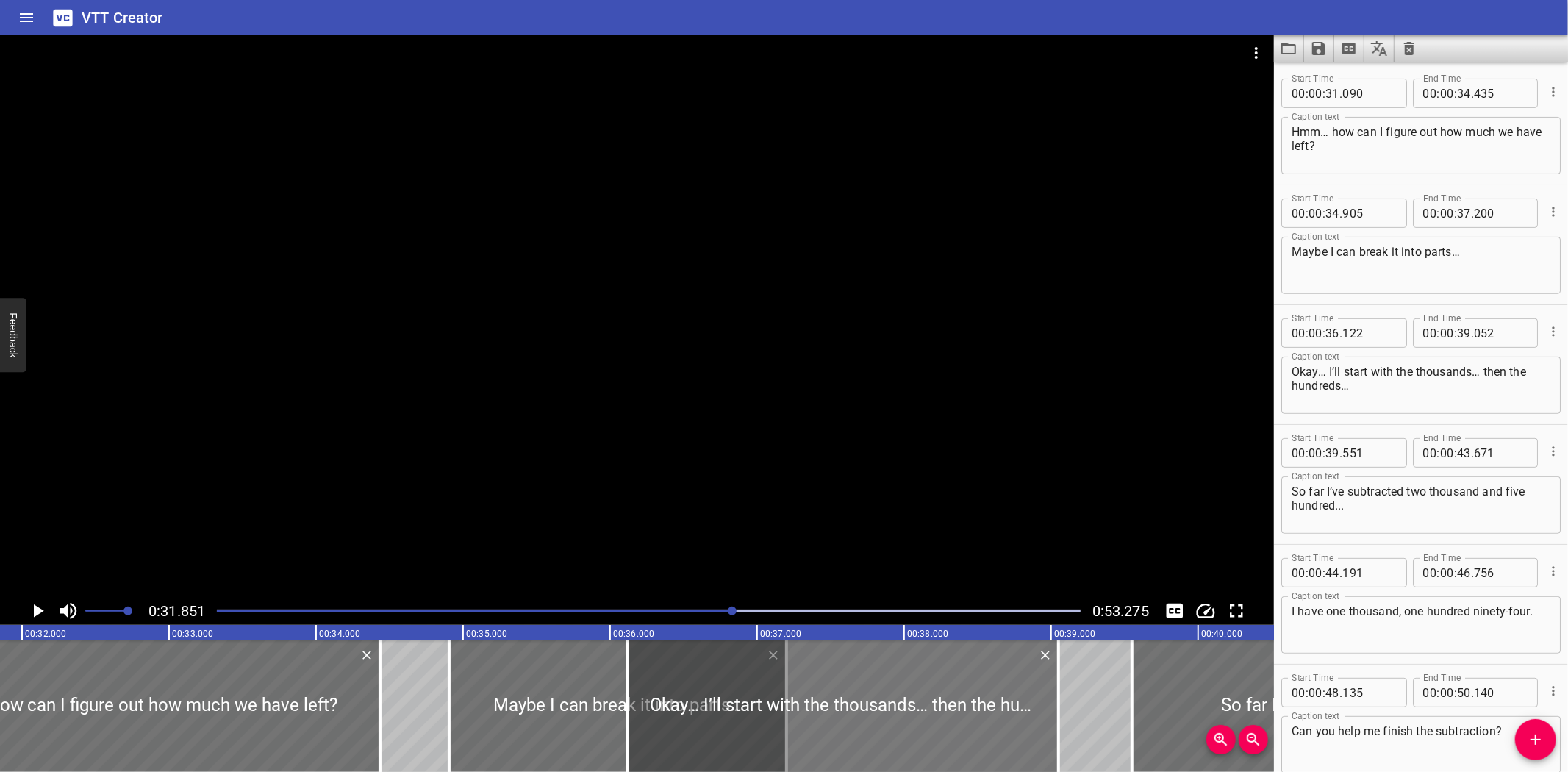
type input "200"
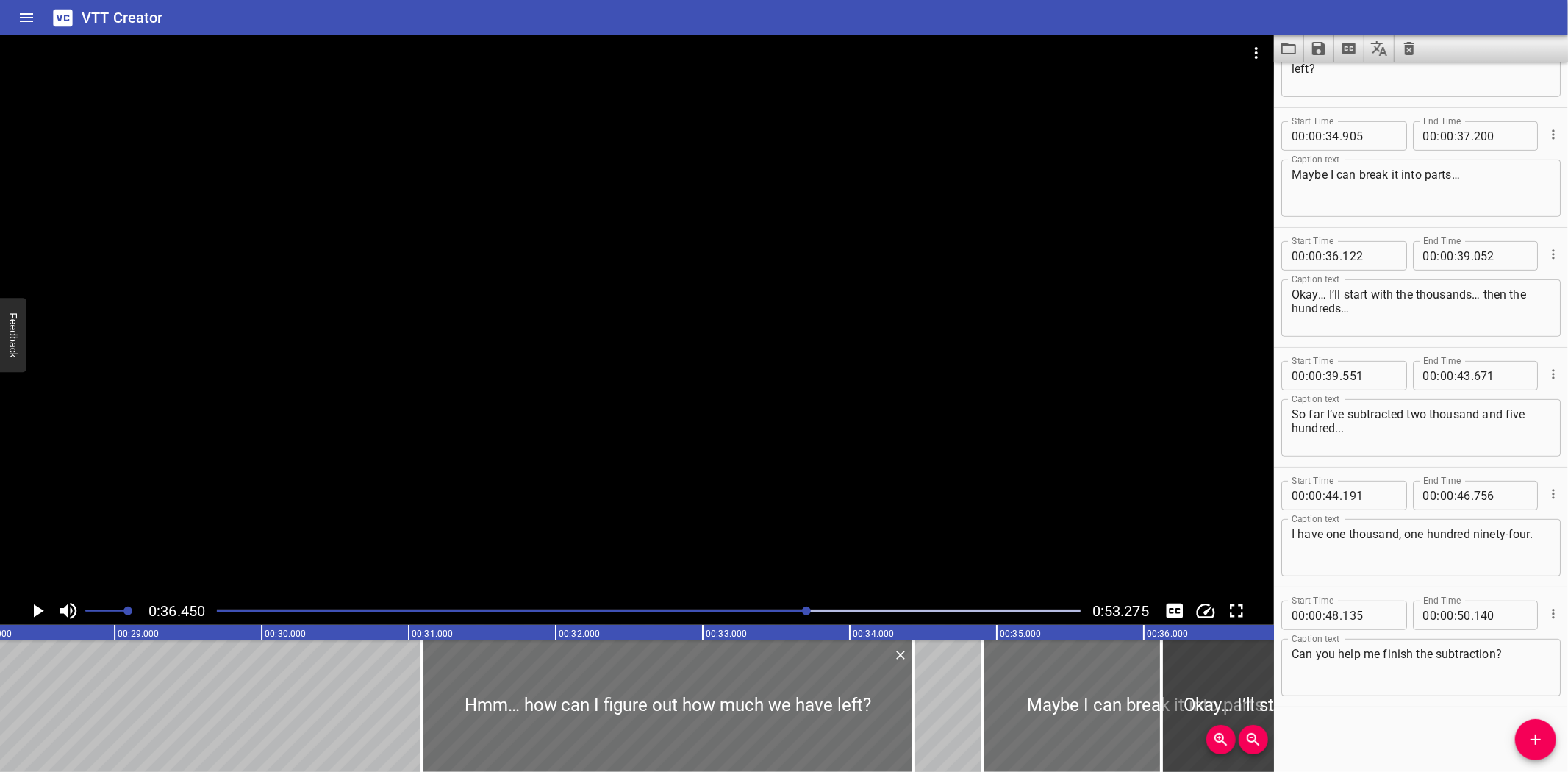
scroll to position [0, 4090]
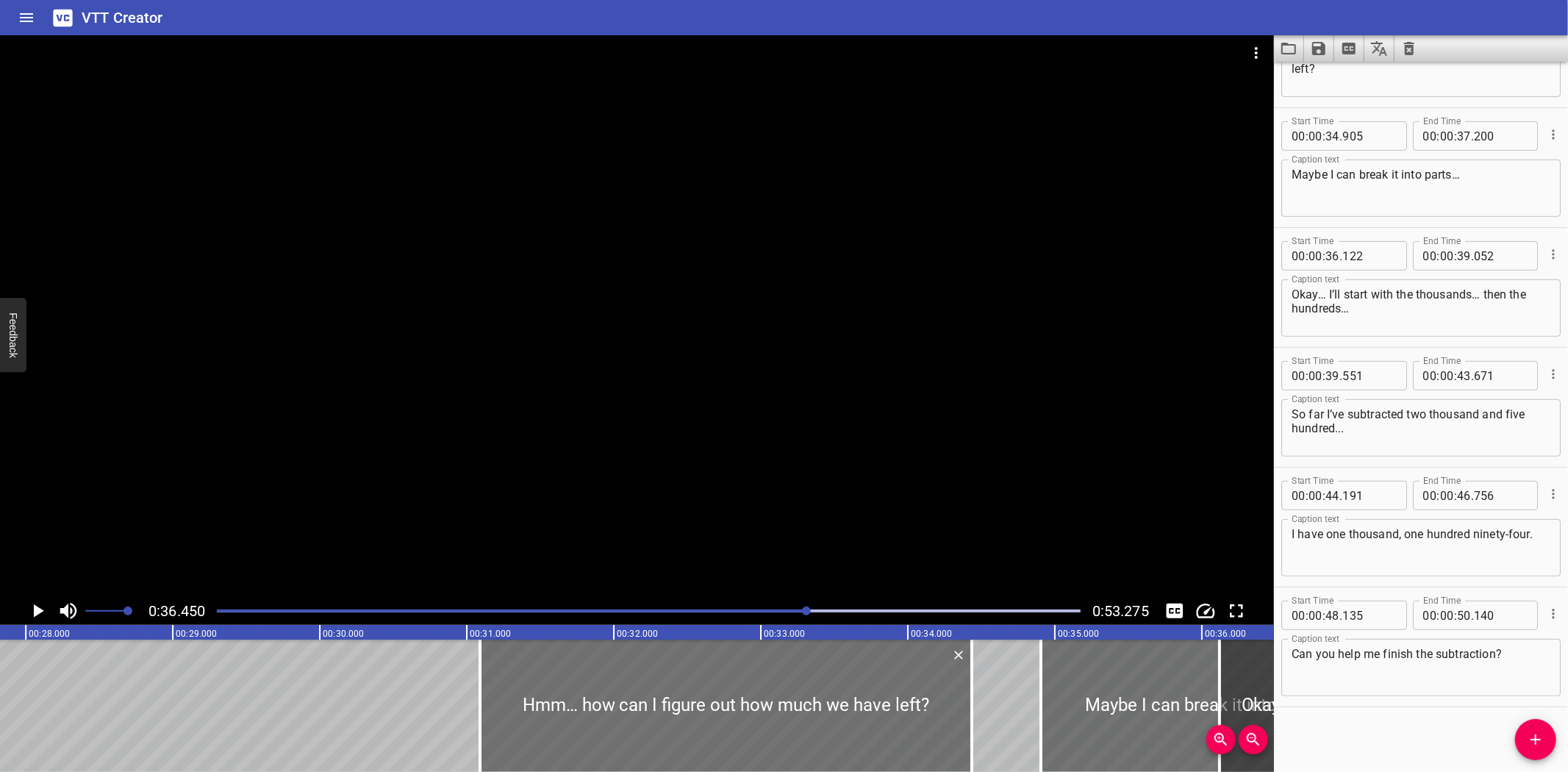
click at [409, 667] on div "Strategies to Subtract Multi-Digit Numbers We had three thousand, six hundred n…" at bounding box center [319, 705] width 8819 height 132
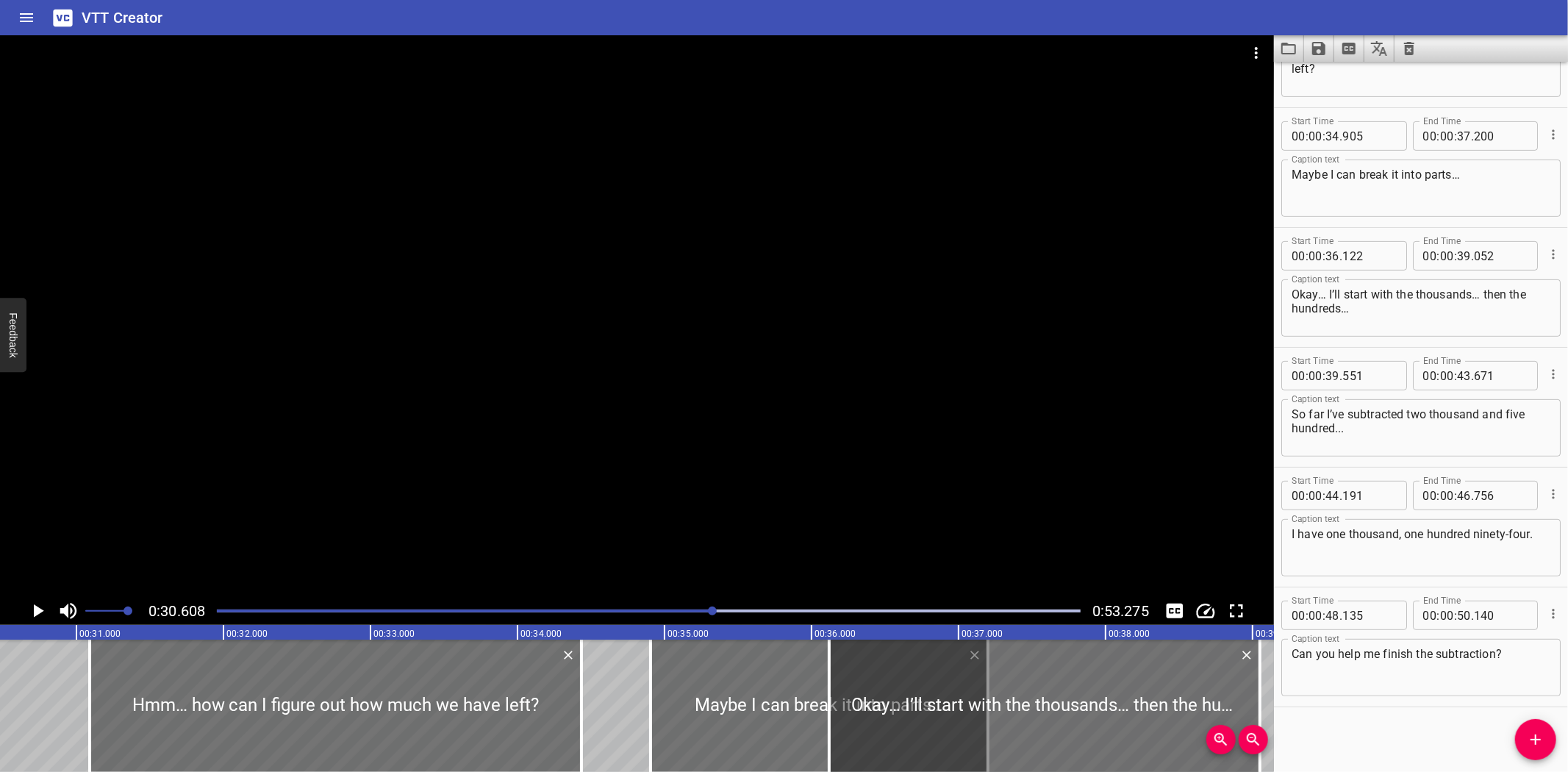
scroll to position [0, 4498]
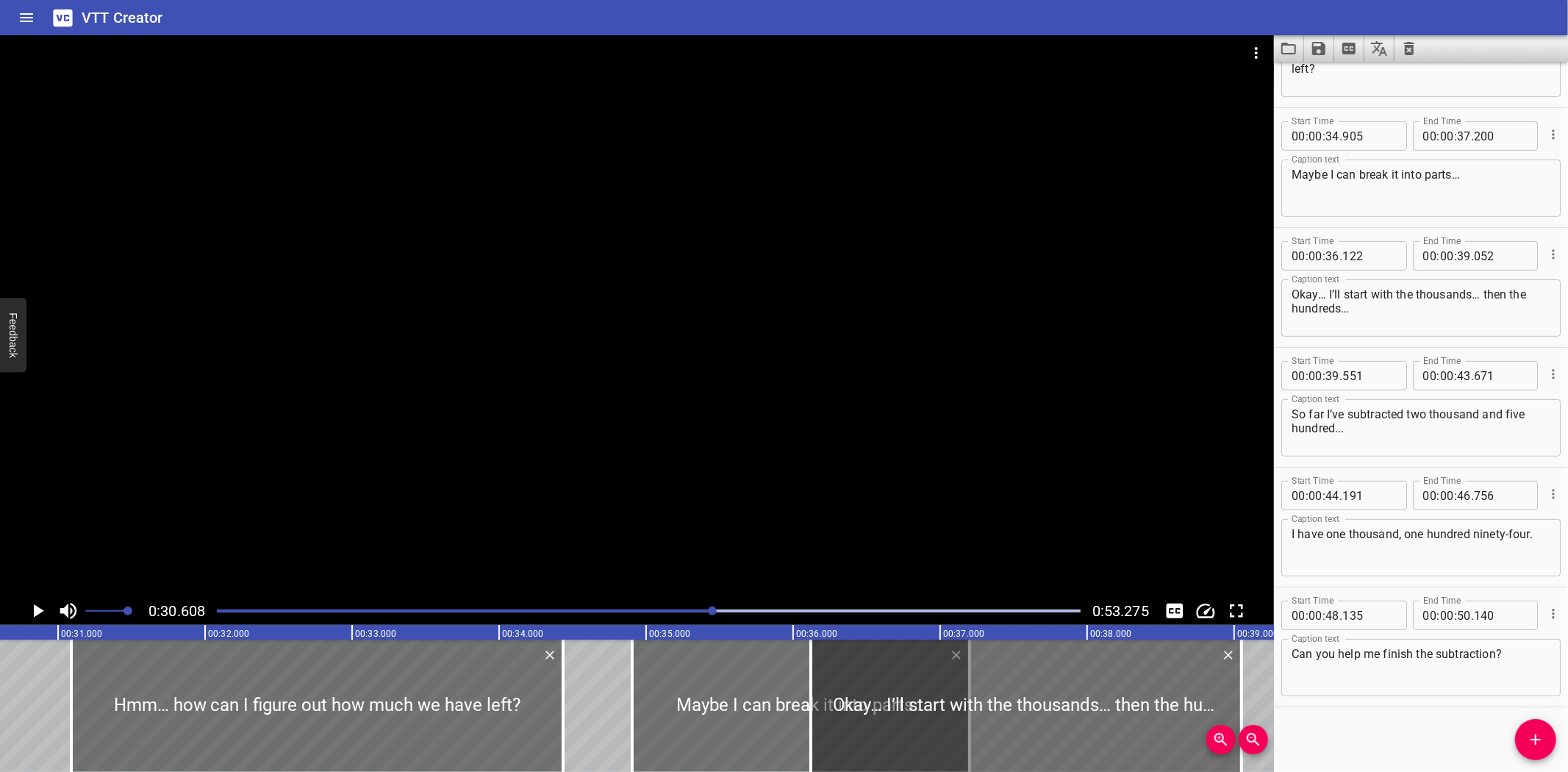
click at [37, 610] on icon "Play/Pause" at bounding box center [39, 611] width 10 height 13
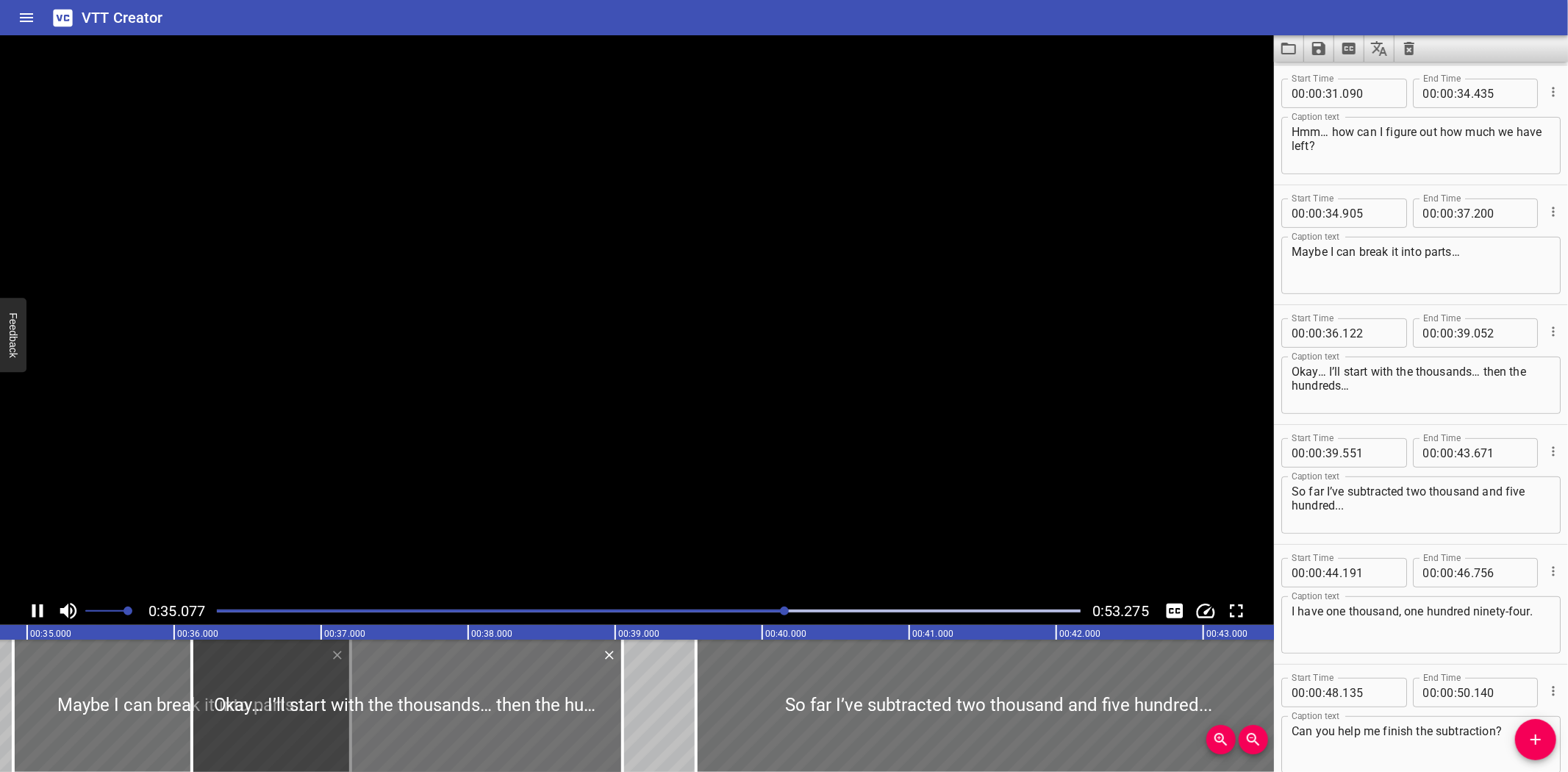
scroll to position [436, 0]
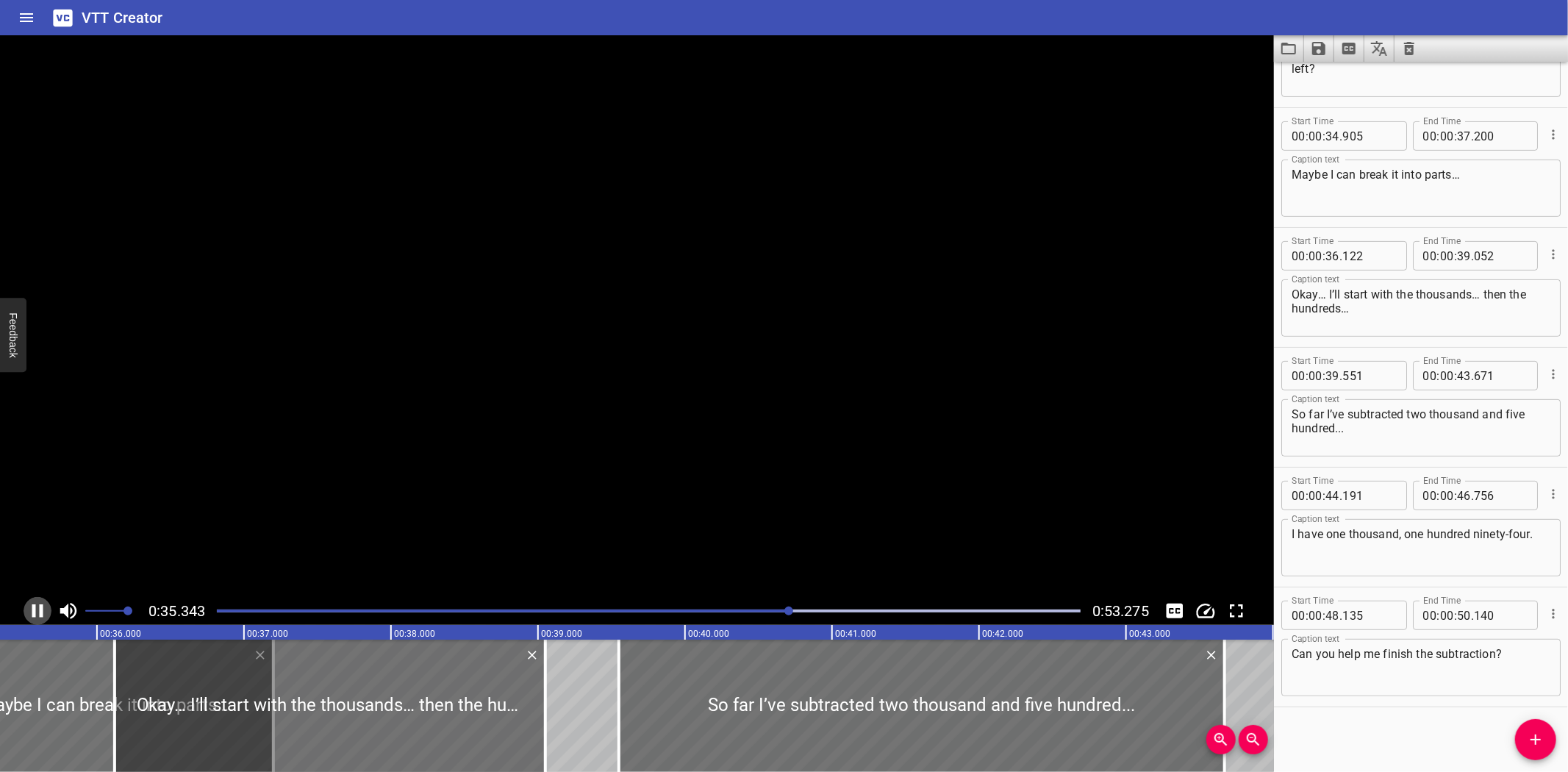
click at [37, 610] on icon "Play/Pause" at bounding box center [37, 611] width 22 height 22
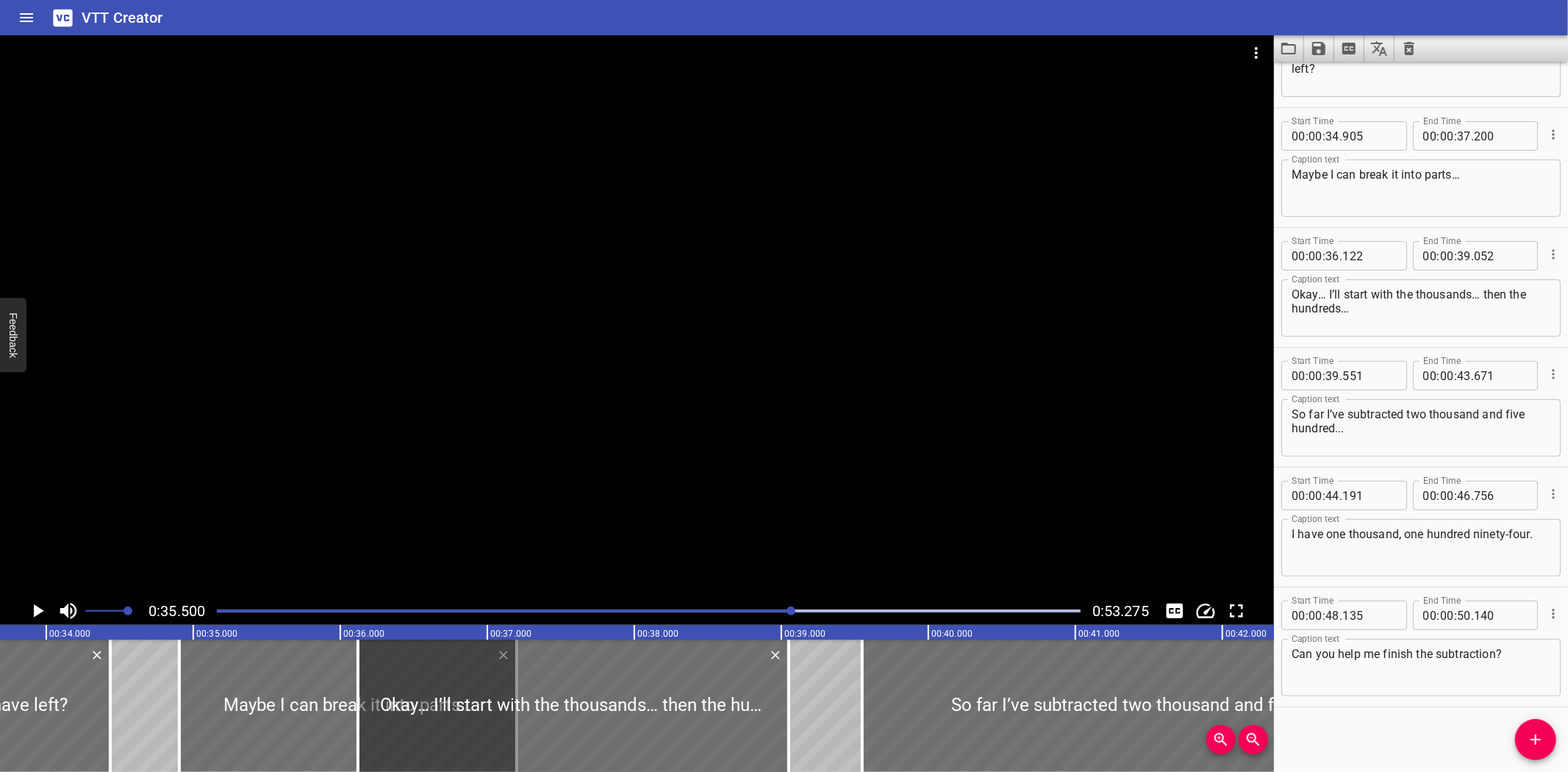
scroll to position [0, 0]
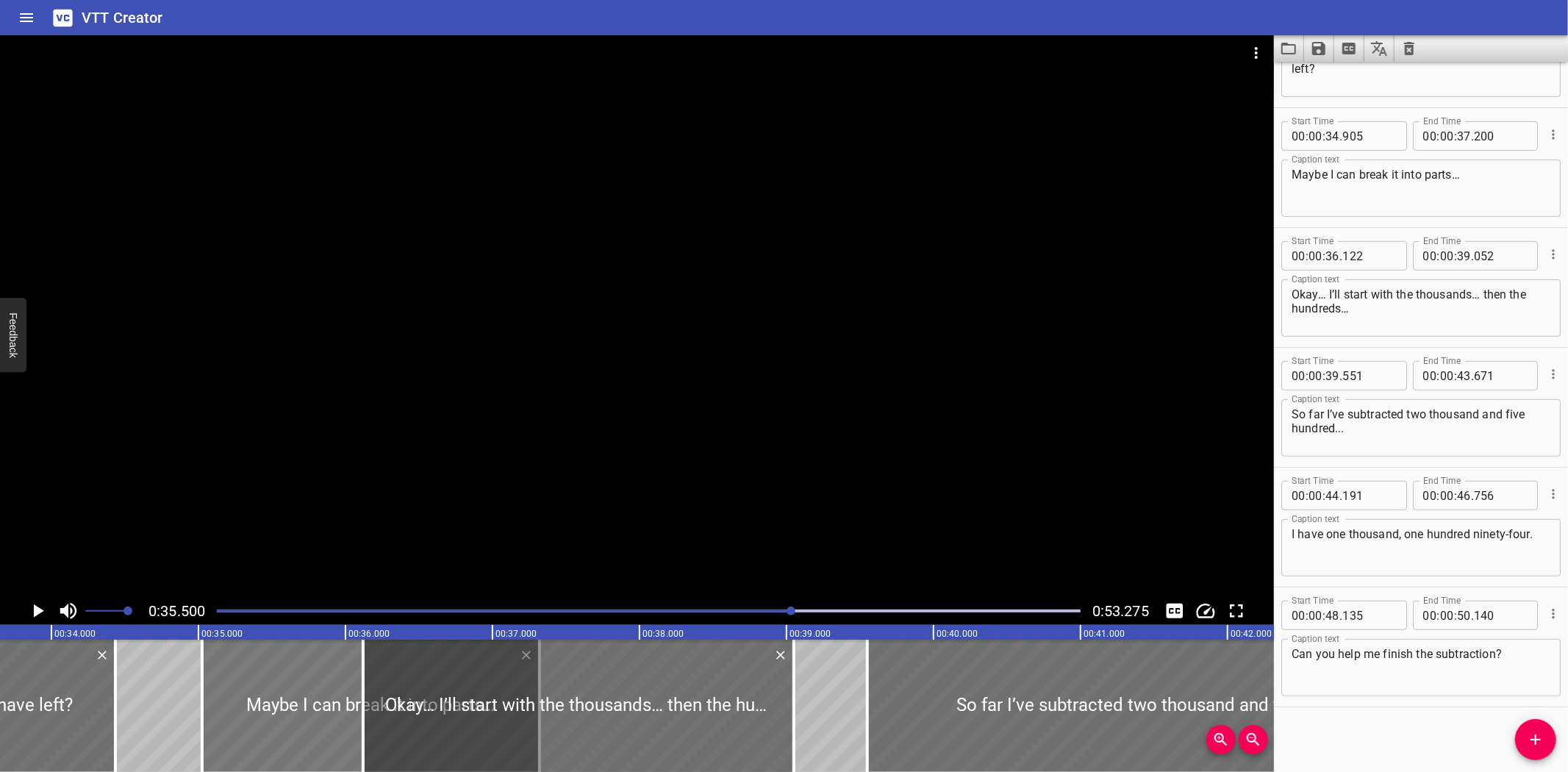
drag, startPoint x: 216, startPoint y: 710, endPoint x: 233, endPoint y: 710, distance: 17.0
click at [233, 710] on div at bounding box center [371, 705] width 337 height 132
type input "35"
type input "025"
type input "320"
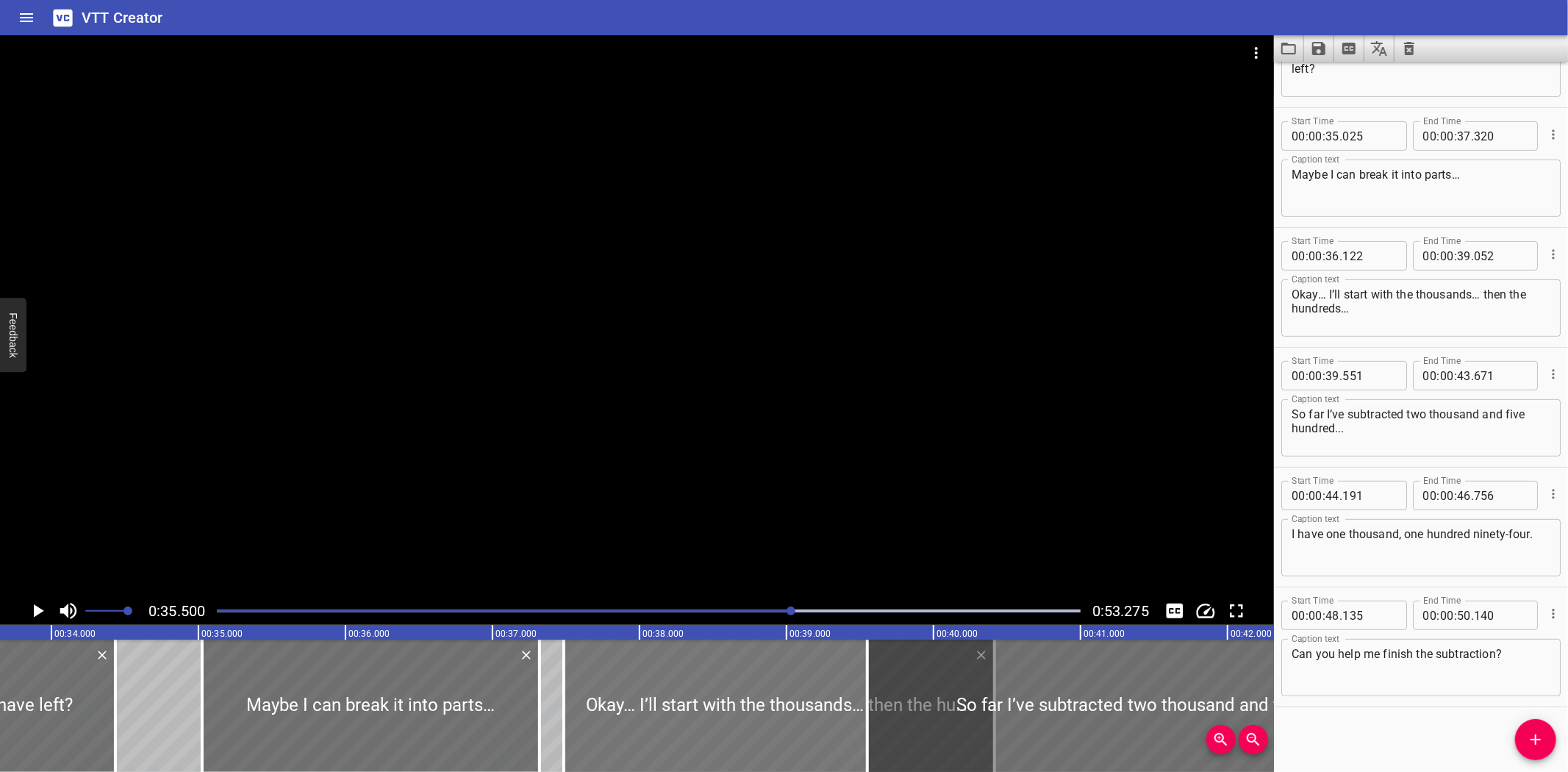
drag, startPoint x: 625, startPoint y: 678, endPoint x: 826, endPoint y: 680, distance: 201.0
click at [826, 680] on div at bounding box center [779, 705] width 431 height 132
type input "37"
type input "487"
type input "40"
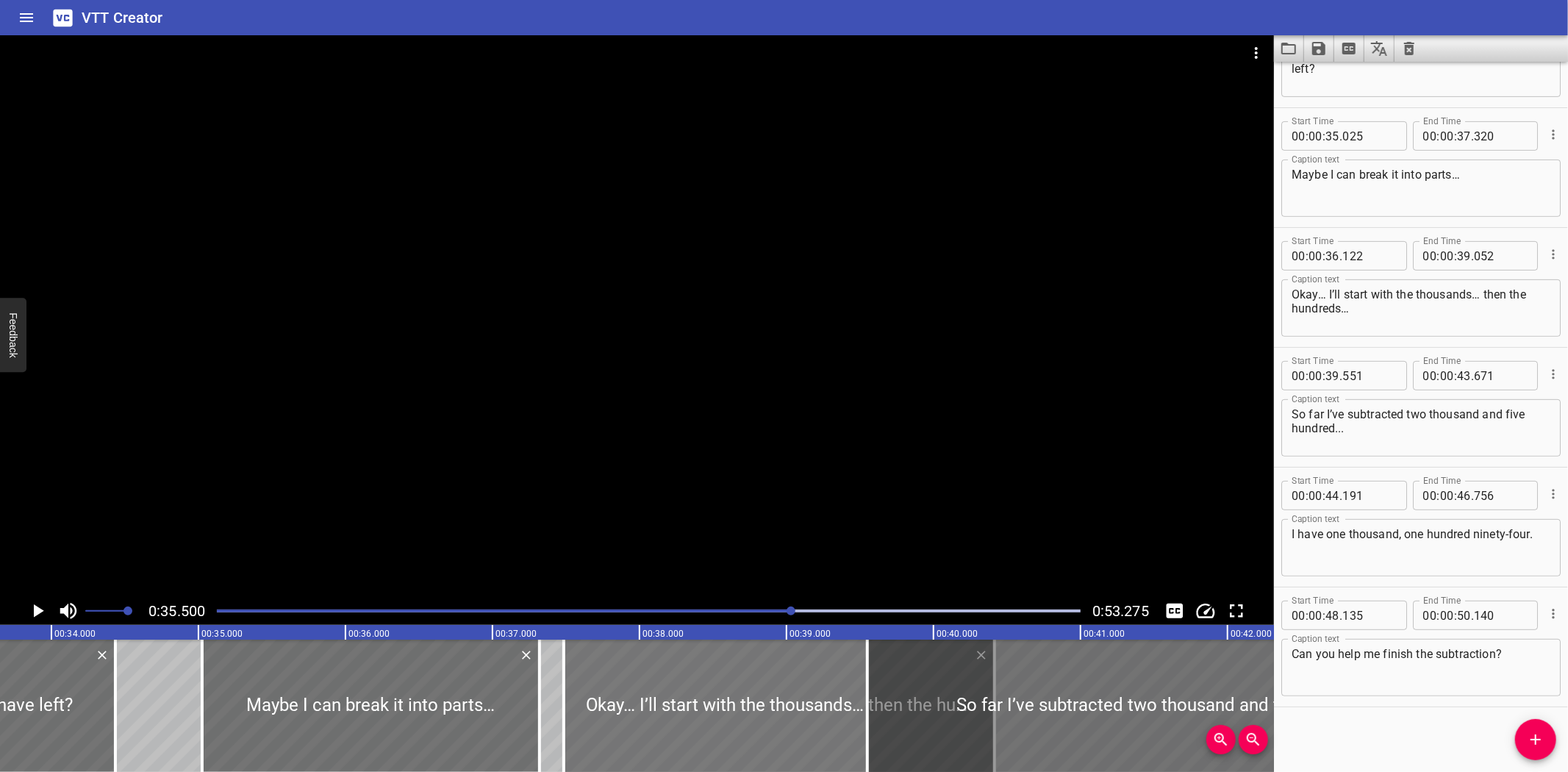
type input "417"
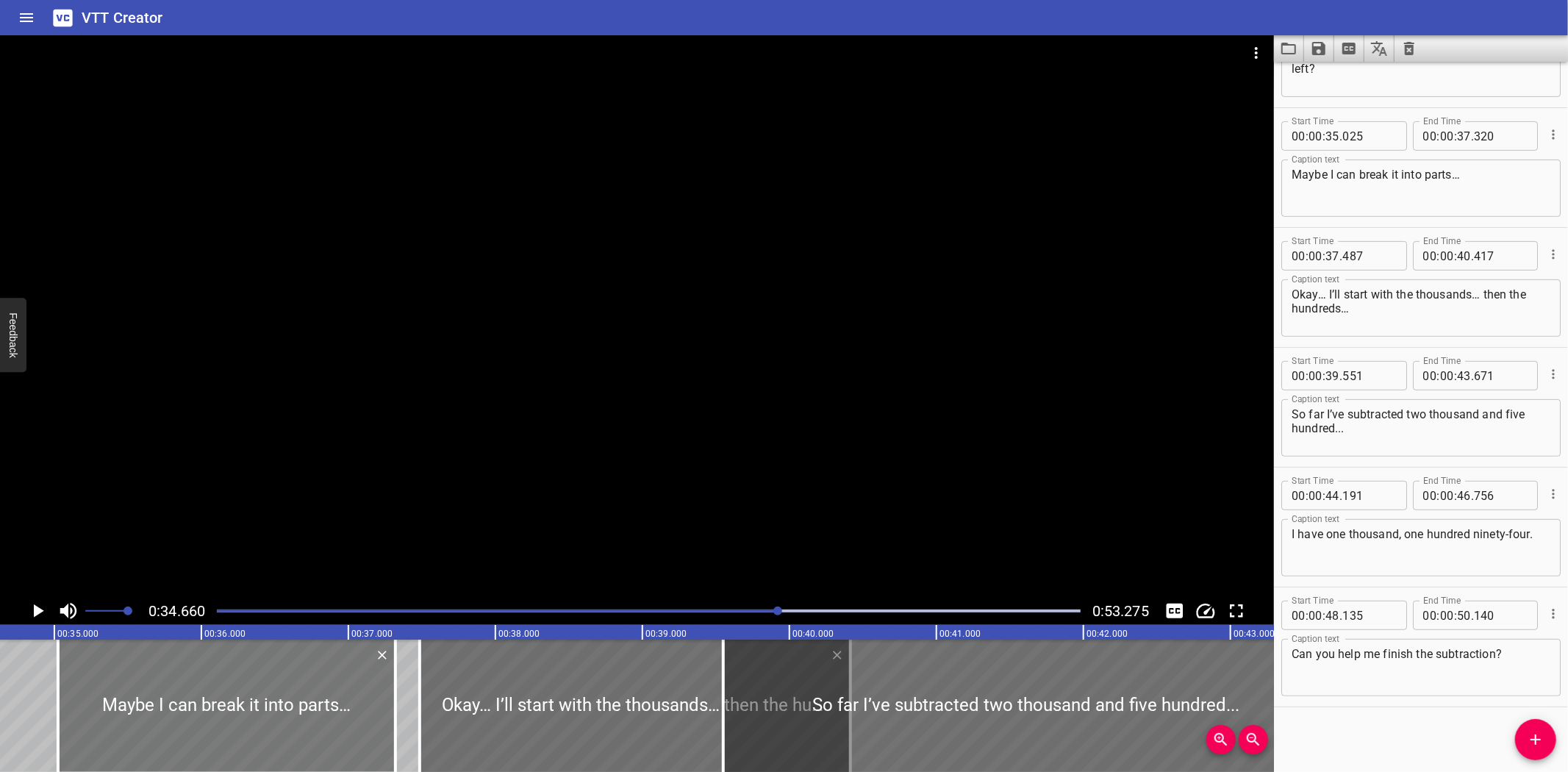
scroll to position [0, 5095]
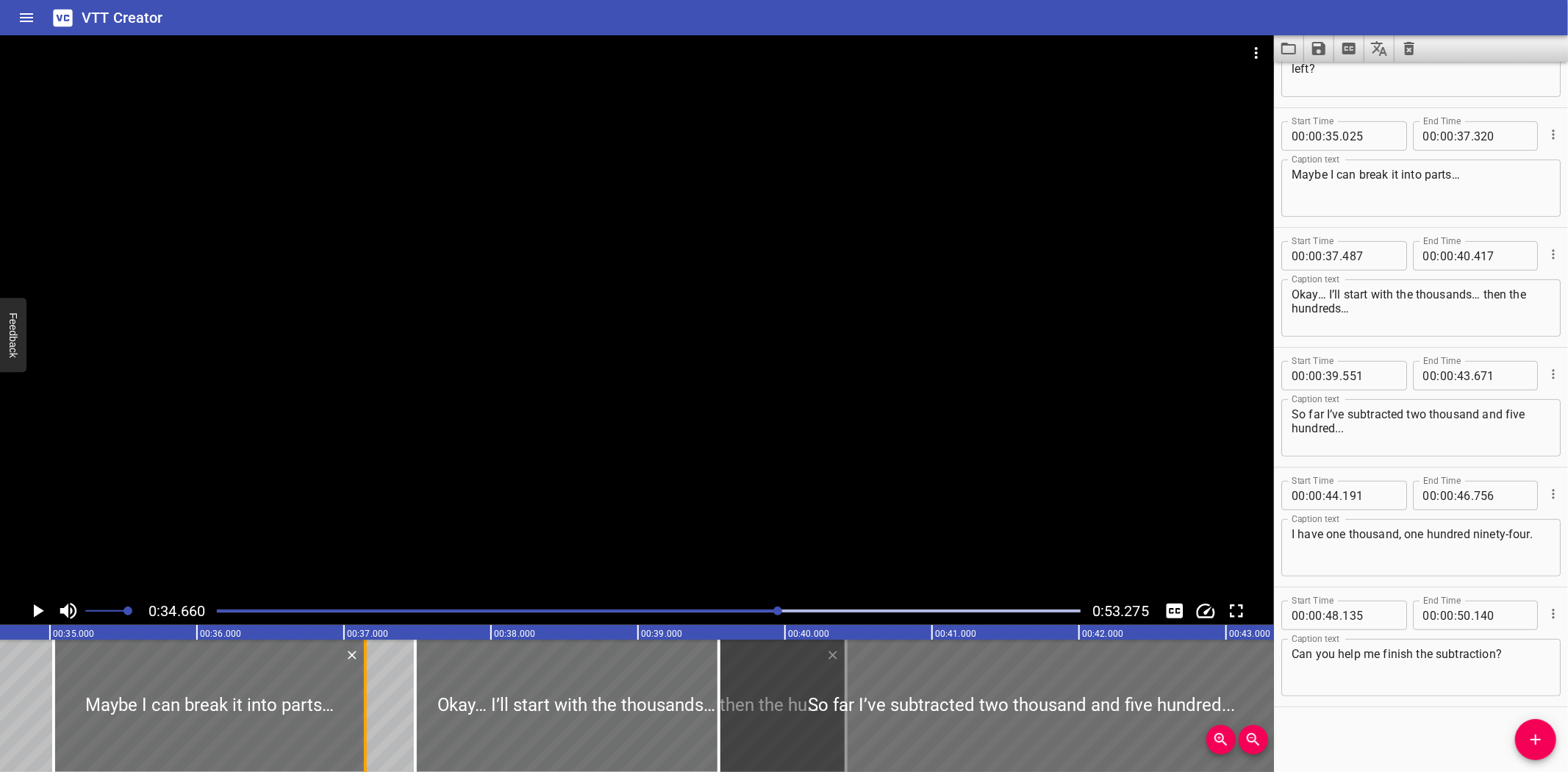
drag, startPoint x: 388, startPoint y: 717, endPoint x: 360, endPoint y: 716, distance: 28.0
click at [360, 716] on div at bounding box center [365, 705] width 14 height 132
type input "130"
click at [35, 607] on icon "Play/Pause" at bounding box center [39, 611] width 10 height 13
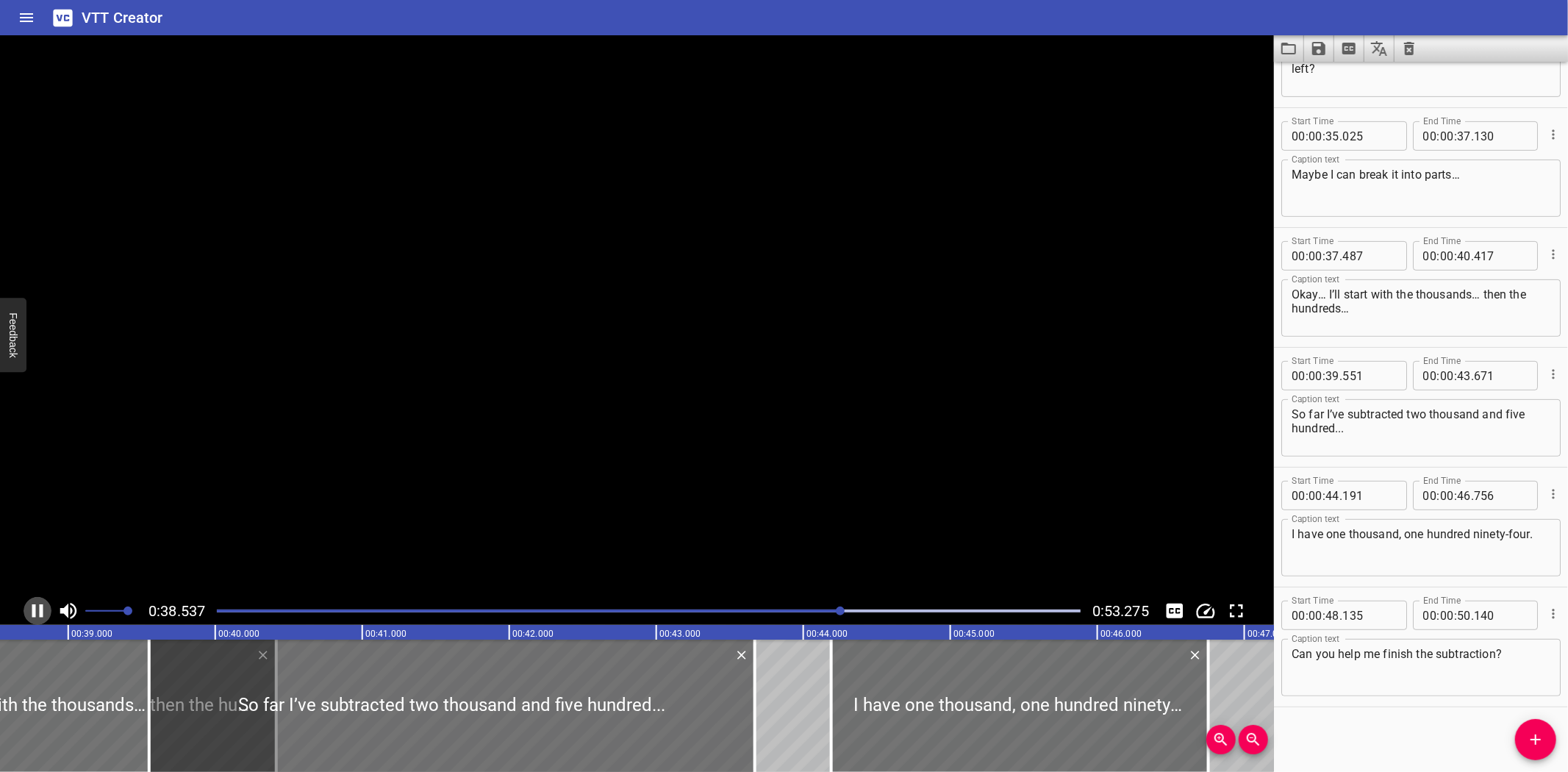
click at [35, 608] on icon "Play/Pause" at bounding box center [37, 611] width 11 height 13
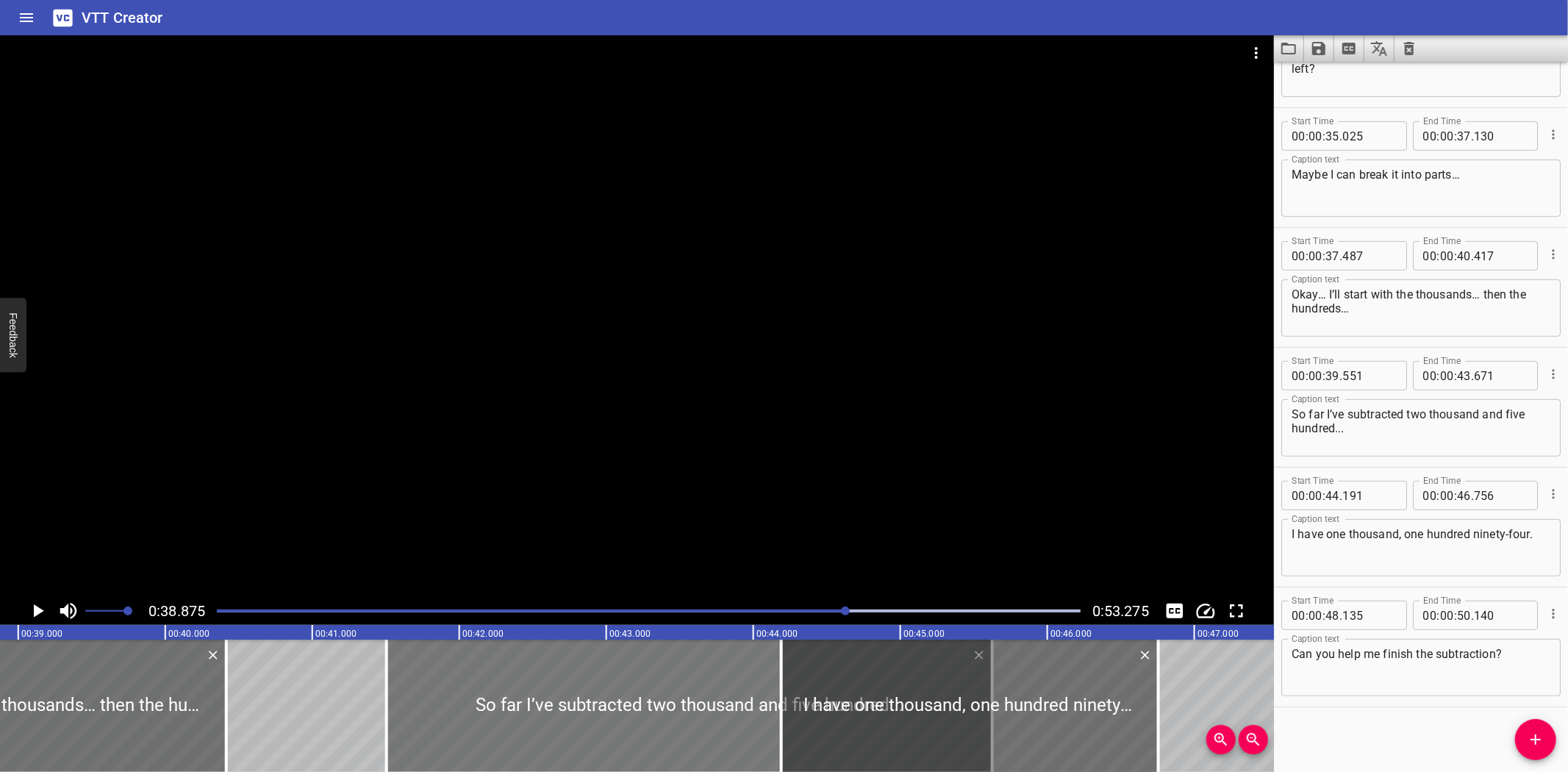
drag, startPoint x: 328, startPoint y: 700, endPoint x: 615, endPoint y: 702, distance: 287.0
click at [615, 702] on div at bounding box center [689, 705] width 606 height 132
type input "41"
type input "506"
type input "45"
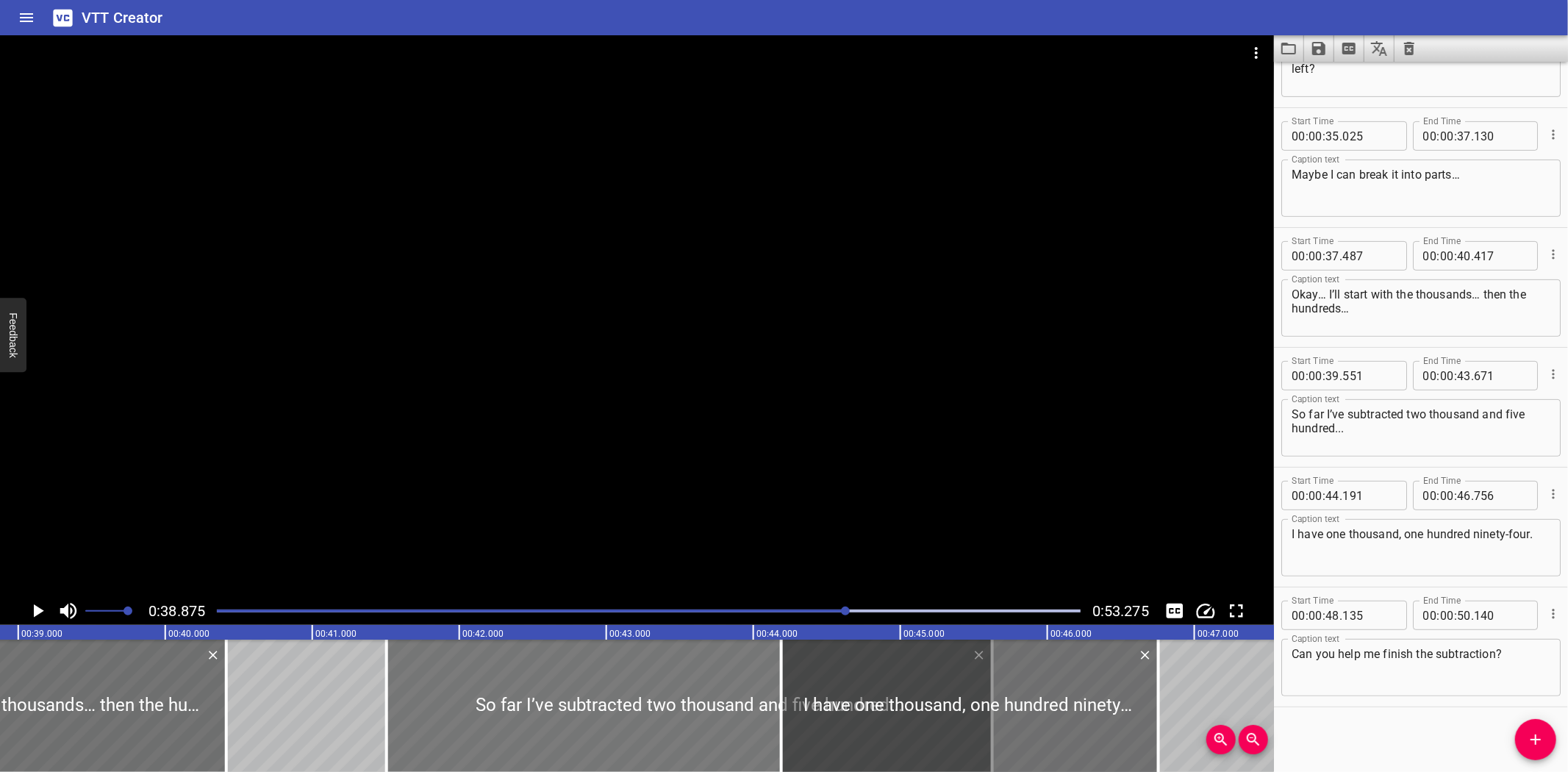
type input "626"
drag, startPoint x: 221, startPoint y: 716, endPoint x: 311, endPoint y: 717, distance: 90.0
click at [311, 717] on div at bounding box center [316, 705] width 14 height 132
type input "41"
type input "032"
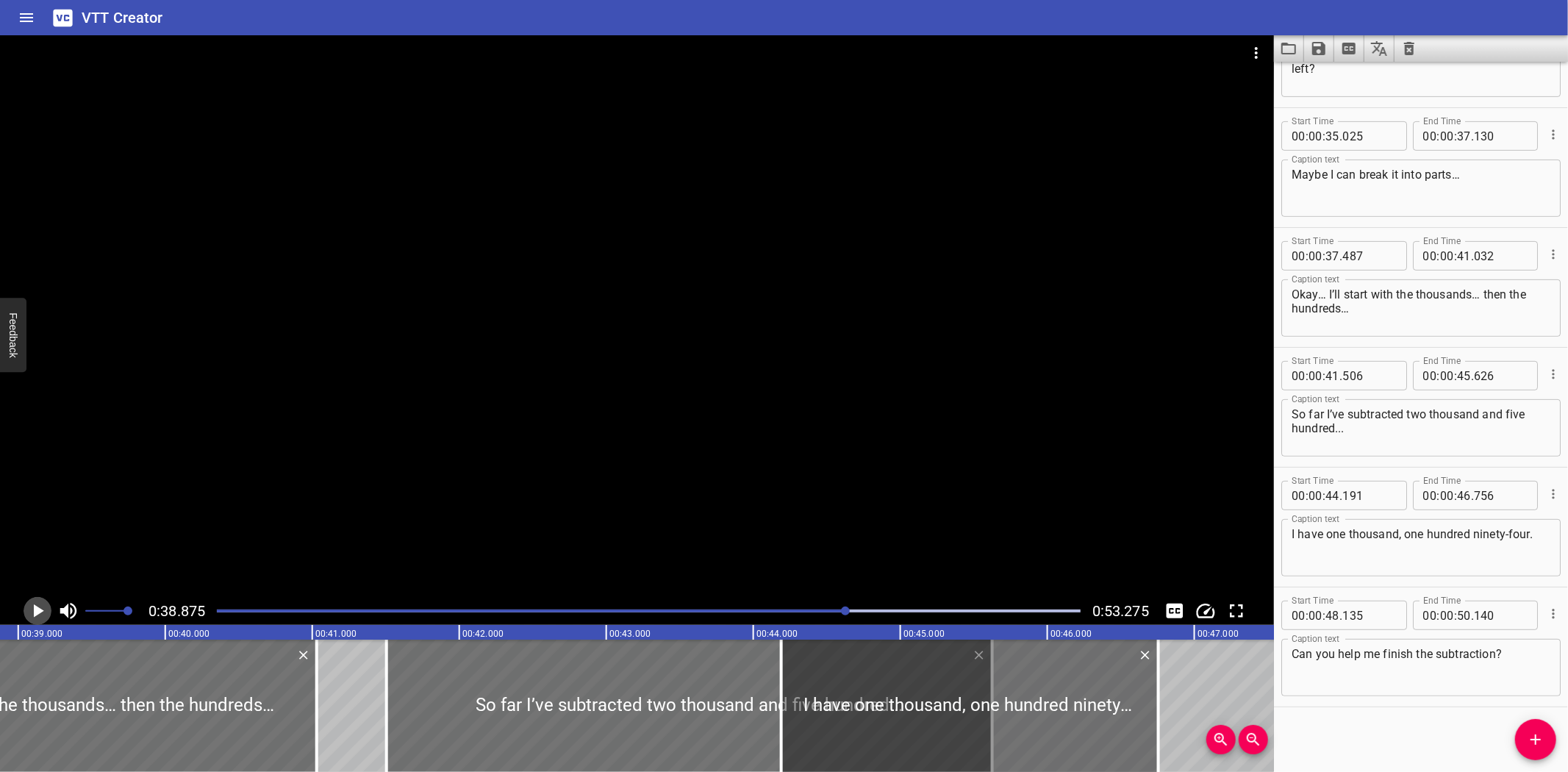
click at [40, 608] on icon "Play/Pause" at bounding box center [37, 611] width 22 height 22
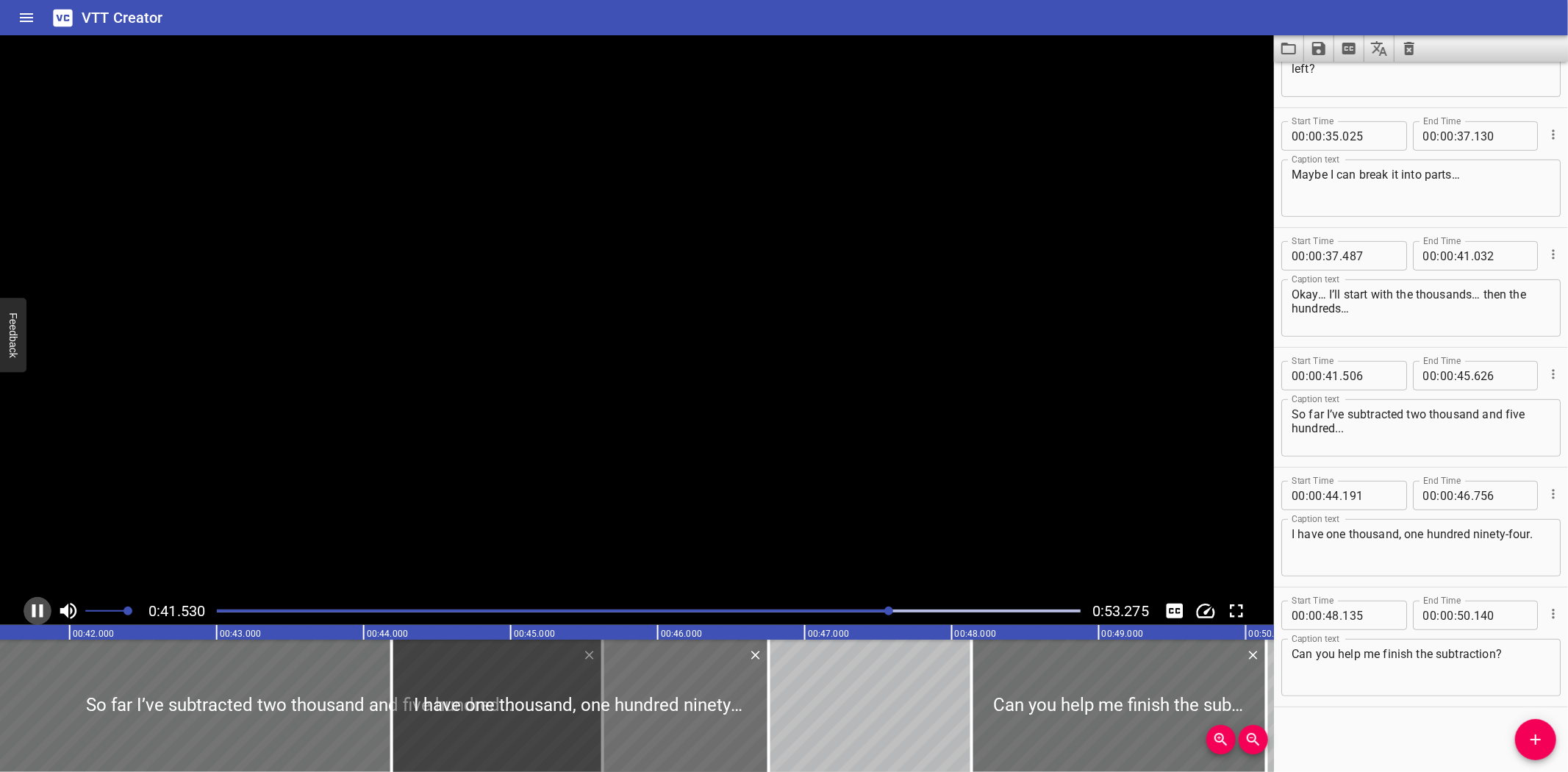
click at [40, 608] on icon "Play/Pause" at bounding box center [37, 611] width 11 height 13
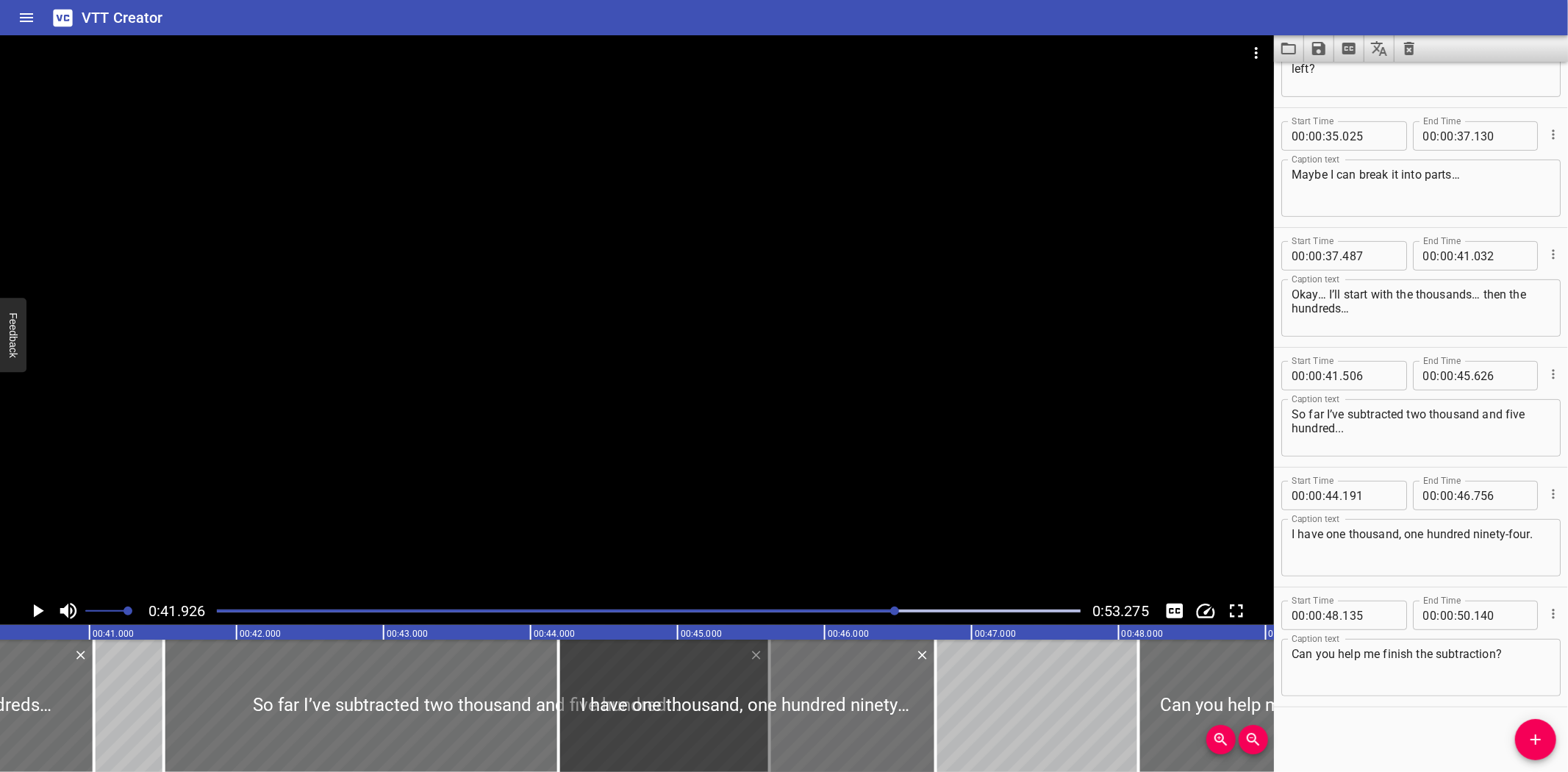
scroll to position [0, 5932]
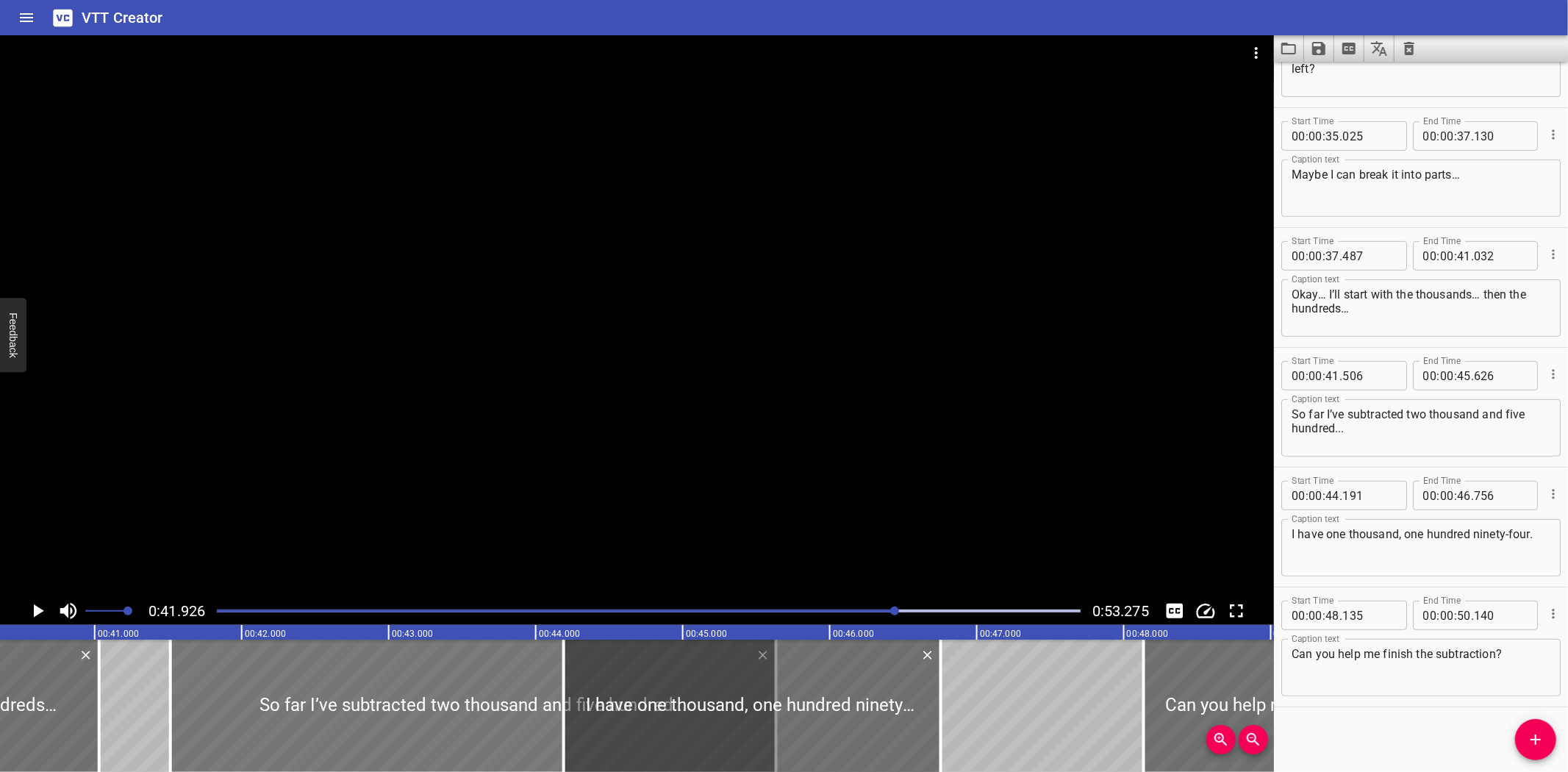
click at [282, 700] on div at bounding box center [473, 705] width 606 height 132
type input "516"
type input "636"
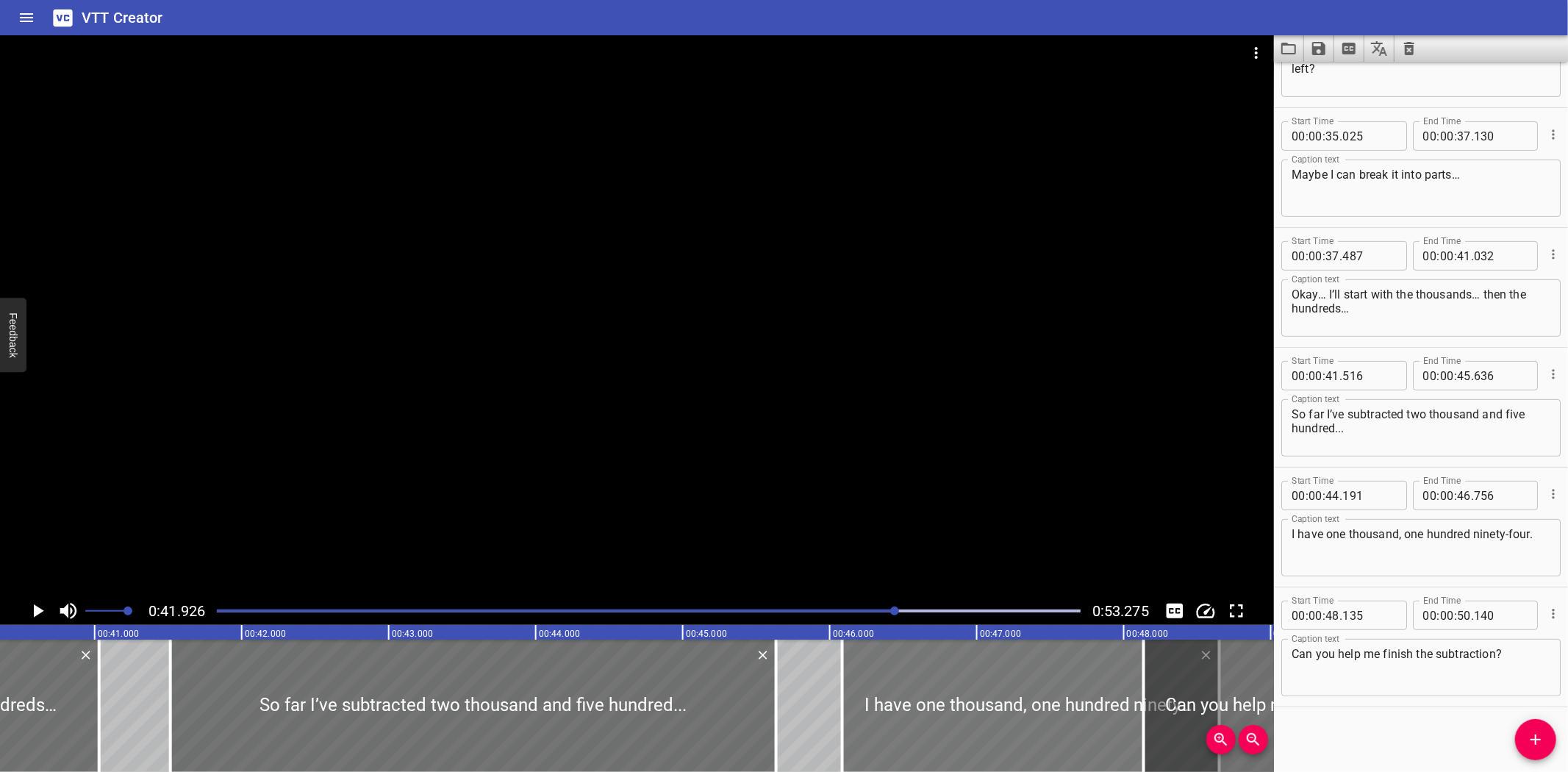
drag, startPoint x: 841, startPoint y: 688, endPoint x: 1119, endPoint y: 700, distance: 278.3
click at [1119, 700] on div at bounding box center [1030, 705] width 377 height 132
type input "46"
type input "086"
type input "48"
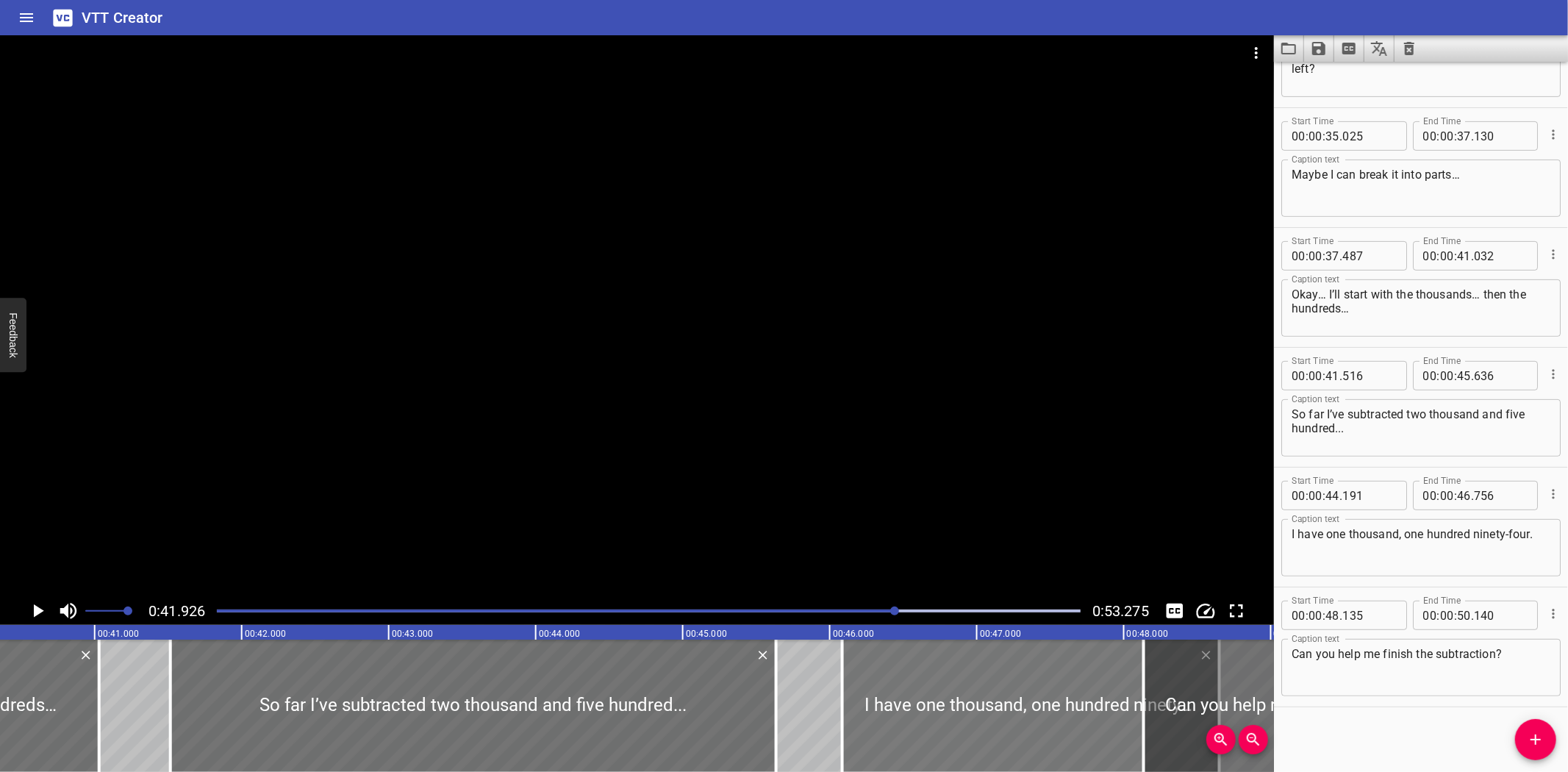
type input "651"
click at [37, 611] on icon "Play/Pause" at bounding box center [39, 611] width 10 height 13
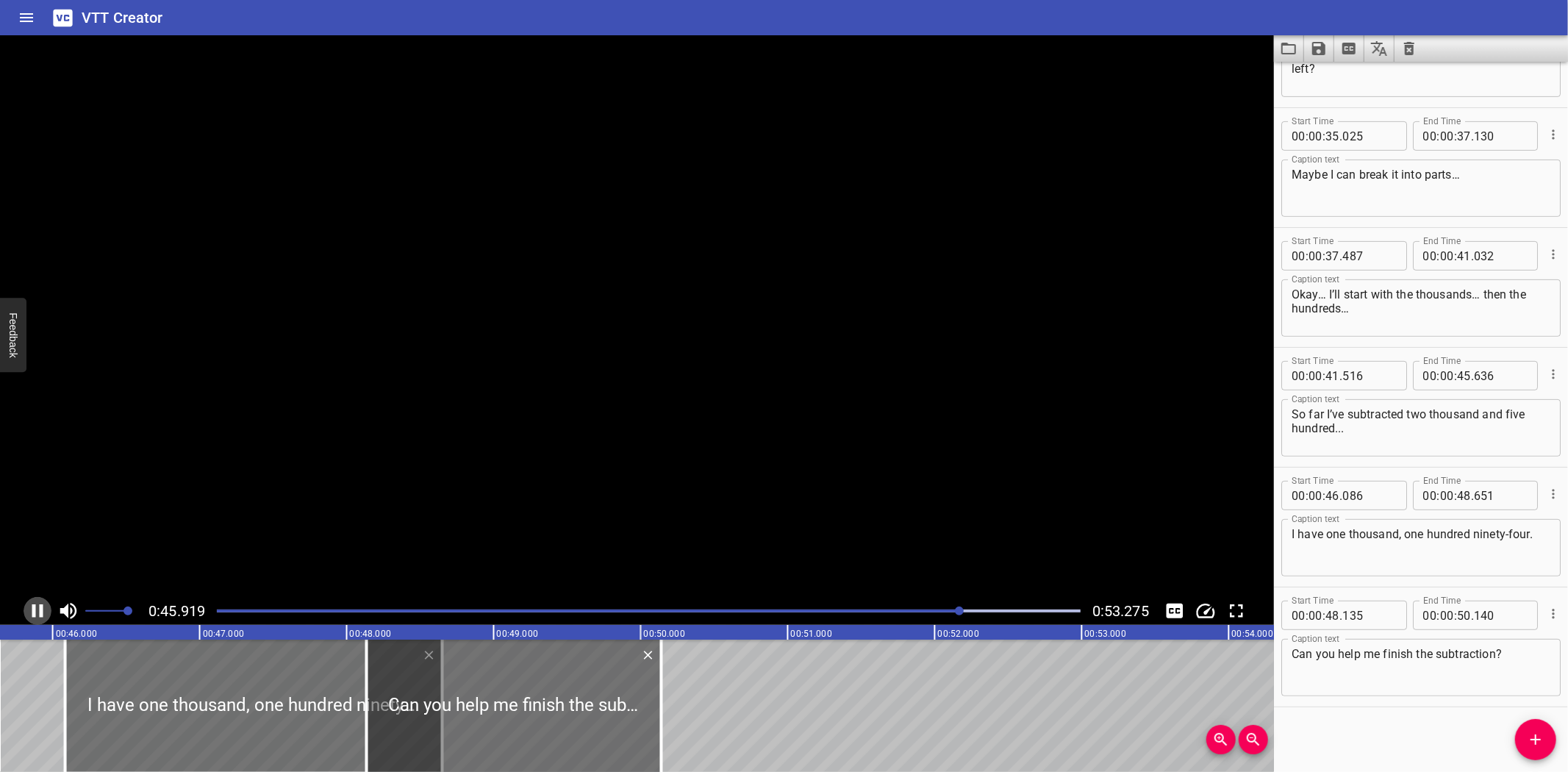
click at [37, 611] on icon "Play/Pause" at bounding box center [37, 611] width 22 height 22
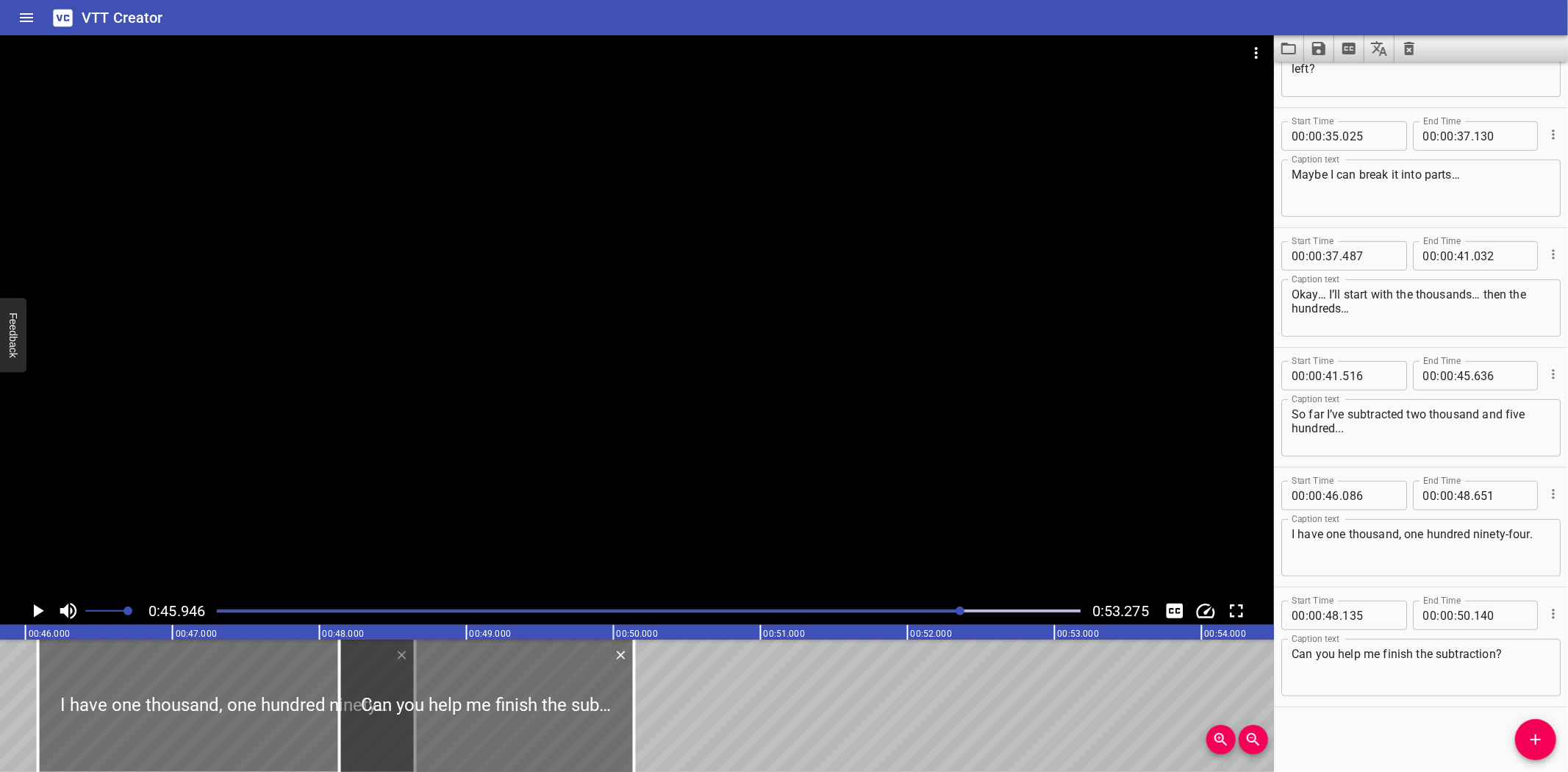
scroll to position [0, 6752]
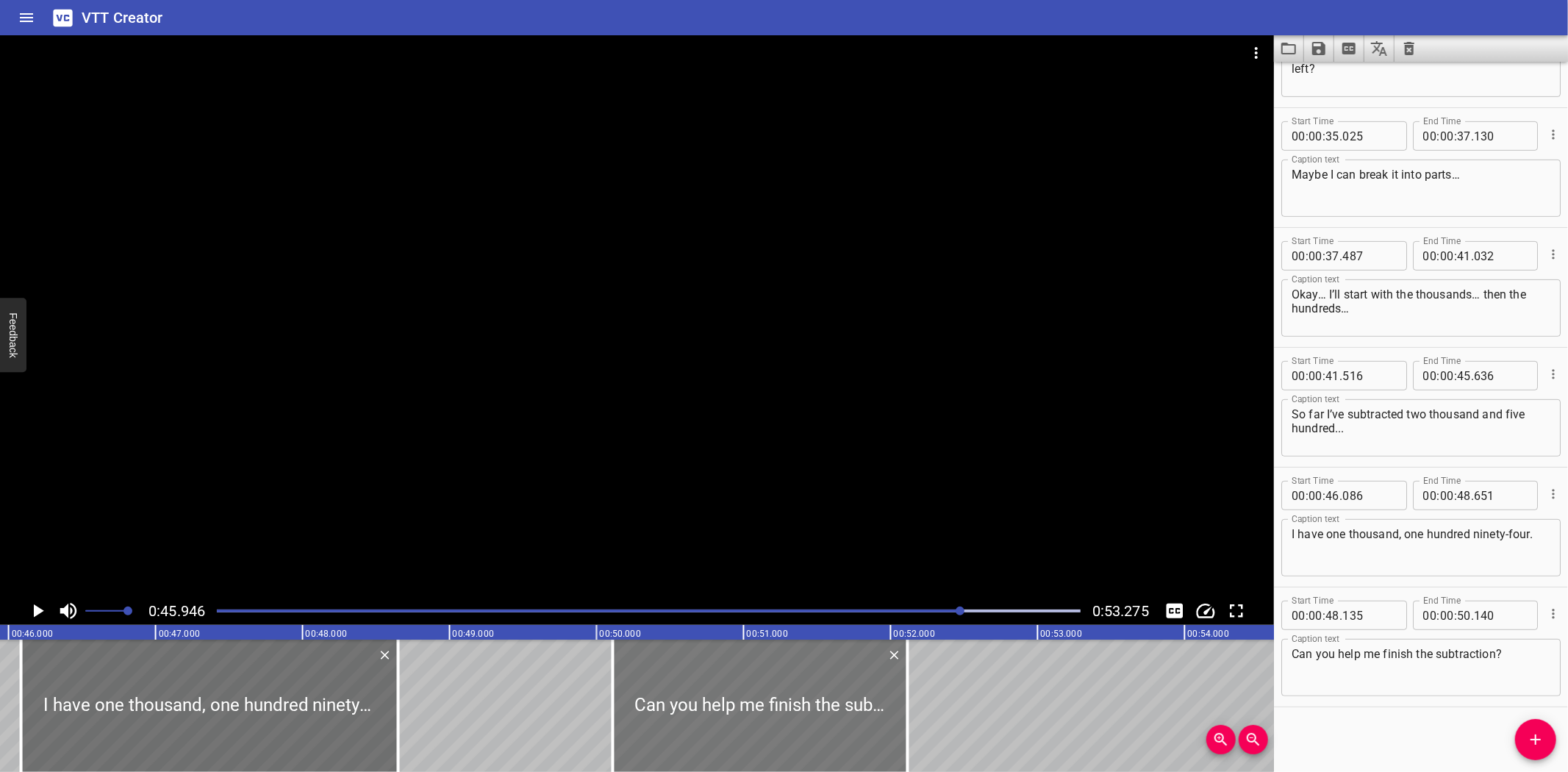
drag, startPoint x: 511, startPoint y: 694, endPoint x: 801, endPoint y: 704, distance: 290.2
click at [801, 704] on div at bounding box center [760, 705] width 295 height 132
type input "50"
type input "110"
type input "52"
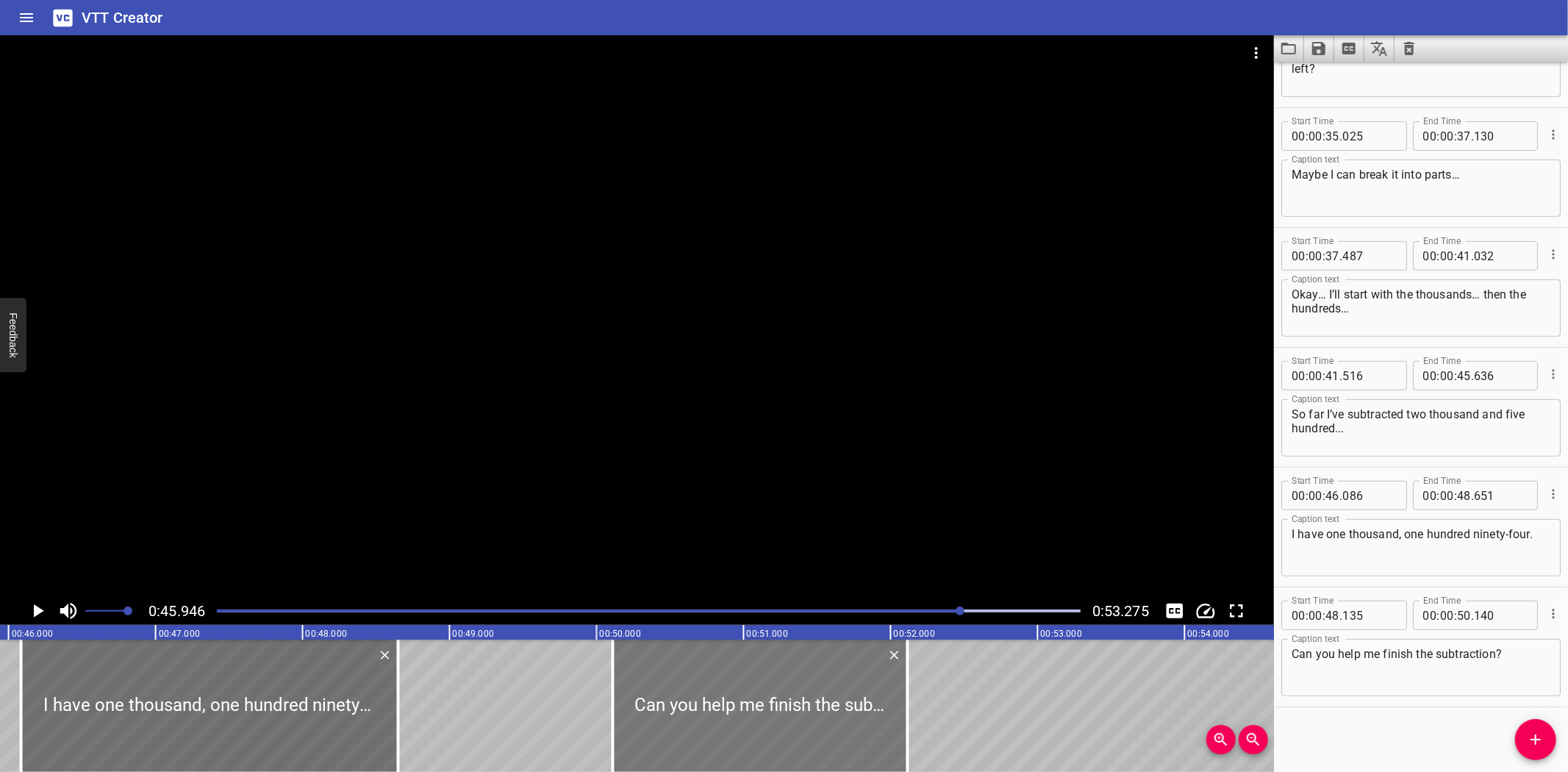
type input "115"
drag, startPoint x: 399, startPoint y: 716, endPoint x: 388, endPoint y: 716, distance: 11.0
click at [388, 716] on div at bounding box center [389, 705] width 3 height 132
type input "581"
click at [37, 606] on icon "Play/Pause" at bounding box center [37, 611] width 22 height 22
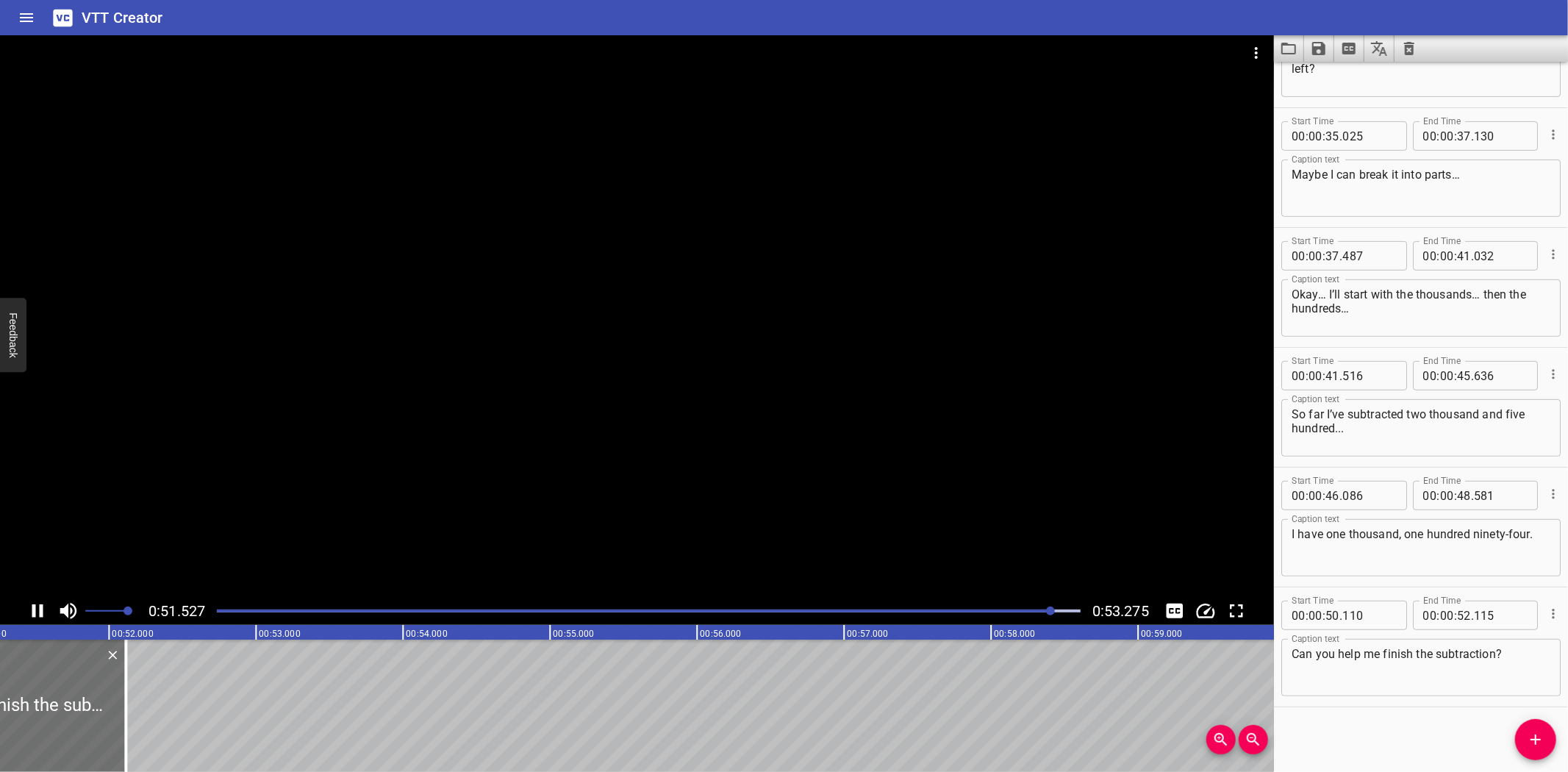
scroll to position [0, 7545]
click at [38, 607] on icon "Play/Pause" at bounding box center [37, 611] width 22 height 22
click at [1313, 46] on icon "Save captions to file" at bounding box center [1319, 49] width 13 height 13
click at [1354, 76] on li "Save to VTT file" at bounding box center [1357, 80] width 108 height 26
